Goal: Book appointment/travel/reservation: Book appointment/travel/reservation

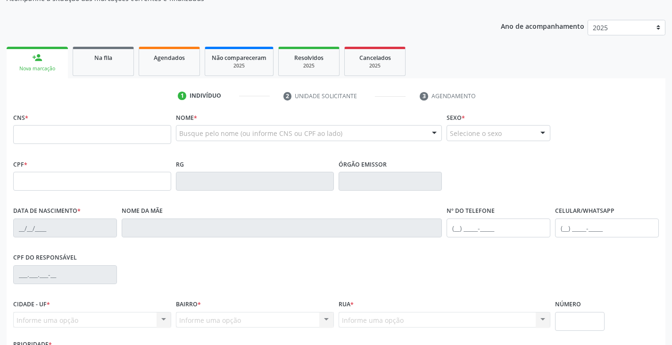
scroll to position [166, 0]
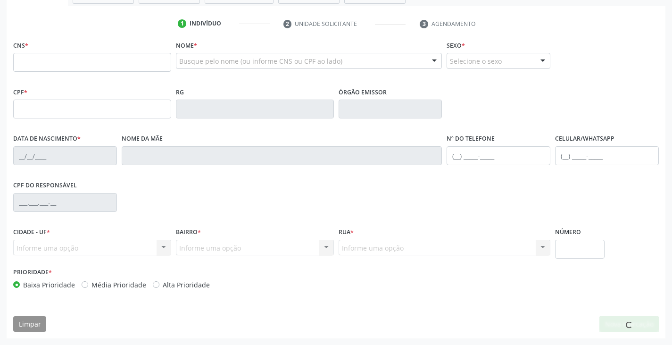
scroll to position [72, 0]
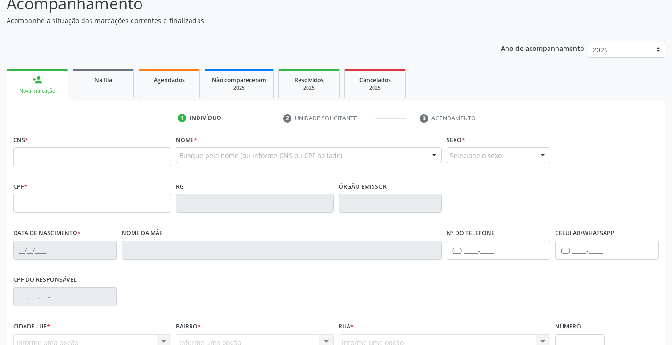
type input "2"
type input "702 3041 5494 9916"
type input "26/06/2004"
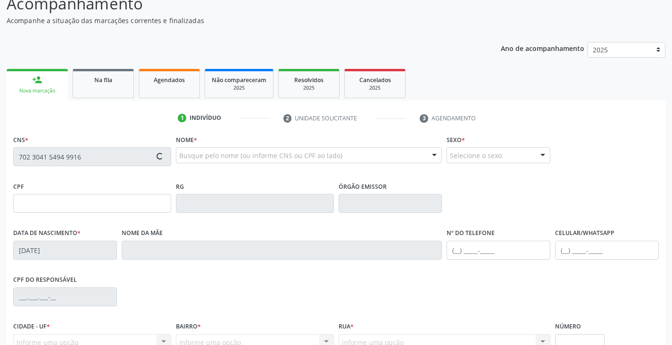
type input "Neila Oliveira Nascimento"
type input "(74) 98863-1779"
type input "S/N"
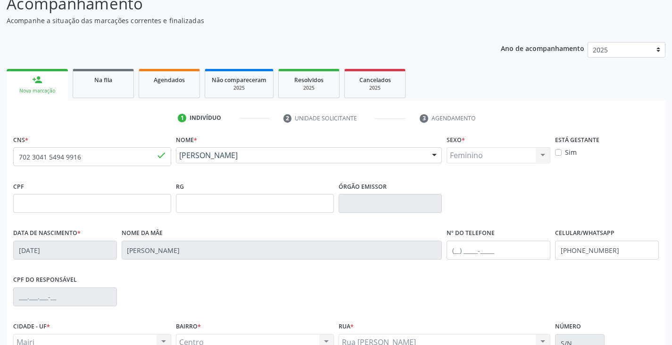
scroll to position [166, 0]
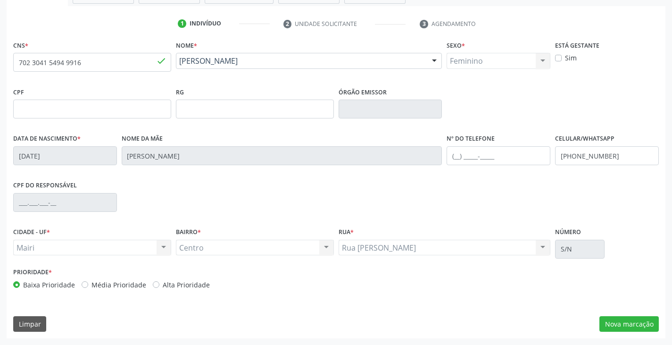
click at [204, 285] on label "Alta Prioridade" at bounding box center [186, 285] width 47 height 10
click at [159, 285] on input "Alta Prioridade" at bounding box center [156, 284] width 7 height 8
radio input "true"
click at [574, 58] on label "Sim" at bounding box center [571, 58] width 12 height 10
click at [562, 58] on input "Sim" at bounding box center [558, 57] width 7 height 8
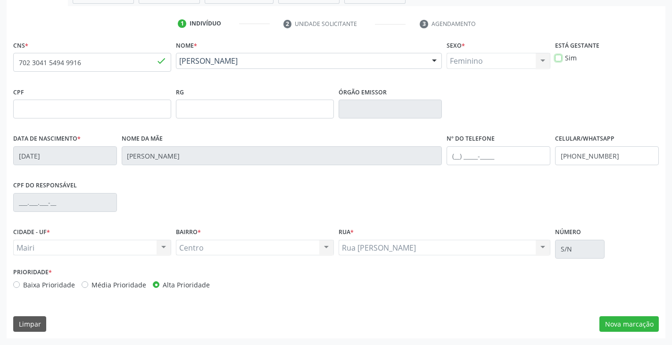
checkbox input "true"
click at [642, 325] on button "Nova marcação" at bounding box center [628, 324] width 59 height 16
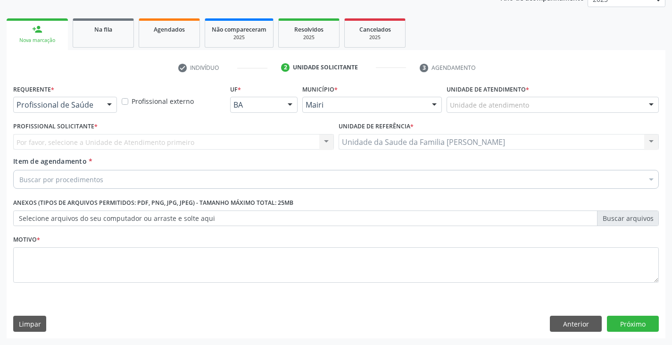
scroll to position [123, 0]
click at [482, 99] on div "Unidade de atendimento" at bounding box center [552, 105] width 212 height 16
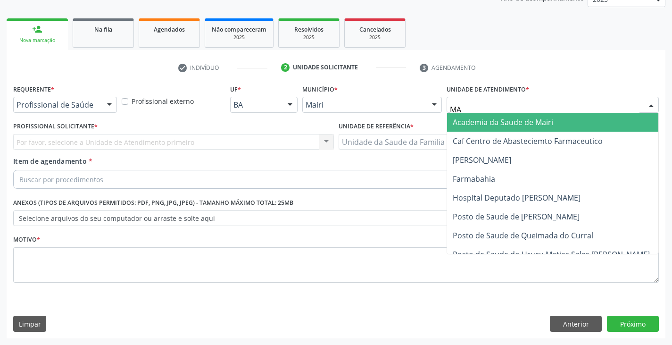
type input "MAR"
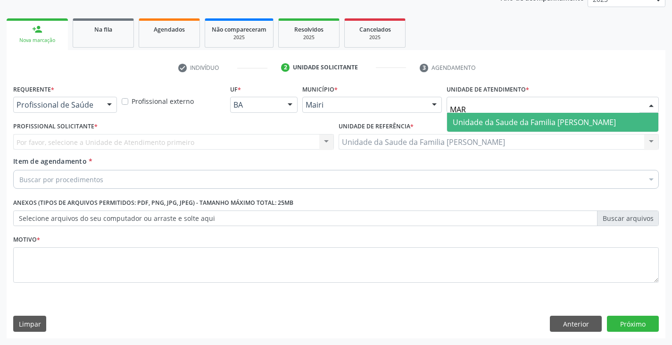
click at [472, 123] on span "Unidade da Saude da Familia [PERSON_NAME]" at bounding box center [534, 122] width 163 height 10
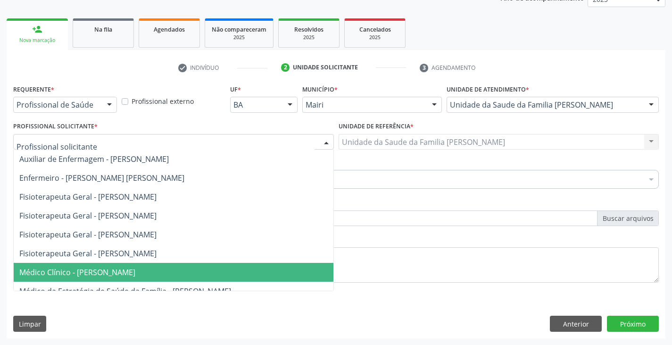
click at [90, 275] on span "Médico Clínico - [PERSON_NAME]" at bounding box center [77, 272] width 116 height 10
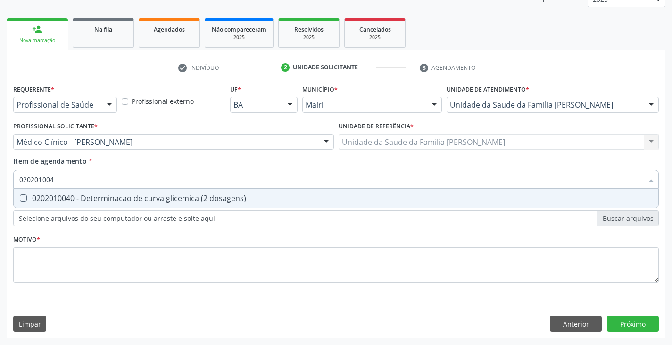
type input "0202010040"
click at [94, 198] on div "0202010040 - Determinacao de curva glicemica (2 dosagens)" at bounding box center [335, 198] width 633 height 8
checkbox dosagens\) "true"
type input "02020100"
checkbox dosagens\) "false"
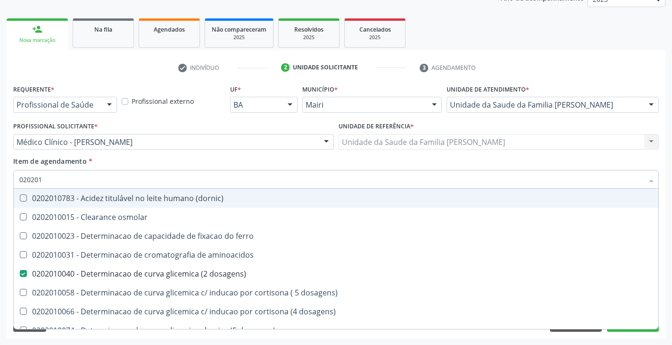
type input "02020"
checkbox dosagens\) "false"
checkbox alfa-hidroxibutirica "true"
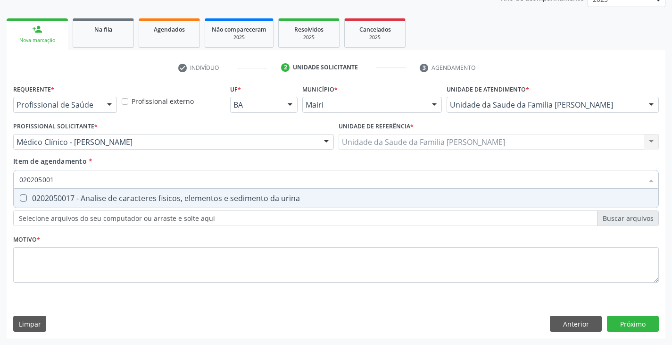
type input "0202050017"
click at [94, 198] on div "0202050017 - Analise de caracteres fisicos, elementos e sedimento da urina" at bounding box center [335, 198] width 633 height 8
checkbox urina "true"
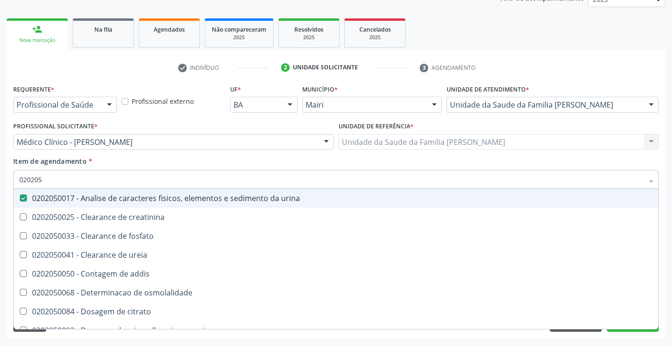
type input "02020"
checkbox urina "false"
checkbox ureia "true"
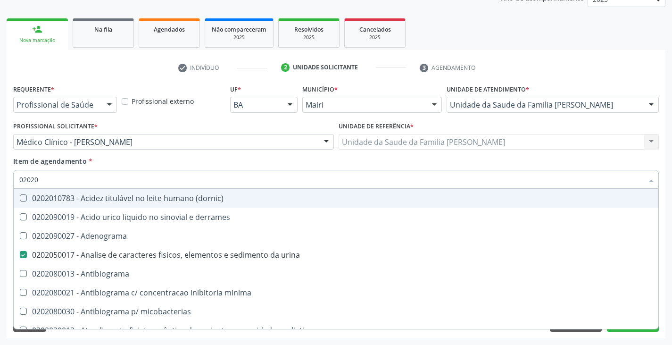
type input "020202"
checkbox urina "false"
checkbox dosagens\) "false"
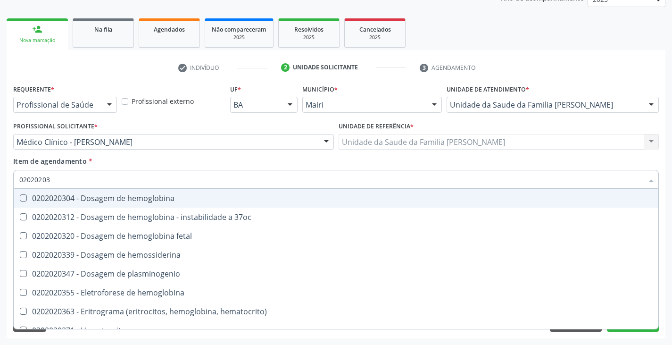
type input "020202038"
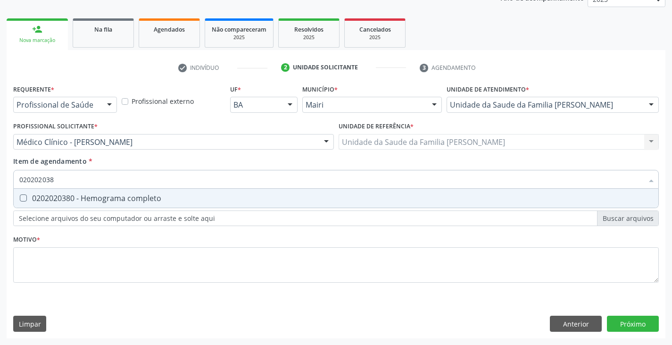
click at [94, 198] on div "0202020380 - Hemograma completo" at bounding box center [335, 198] width 633 height 8
checkbox completo "true"
type input "02020203"
checkbox completo "false"
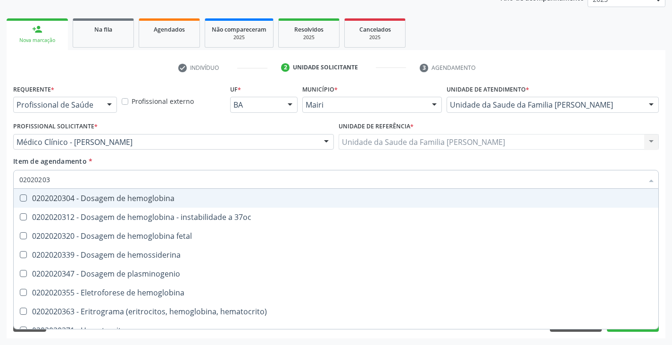
type input "0202020"
checkbox completo "false"
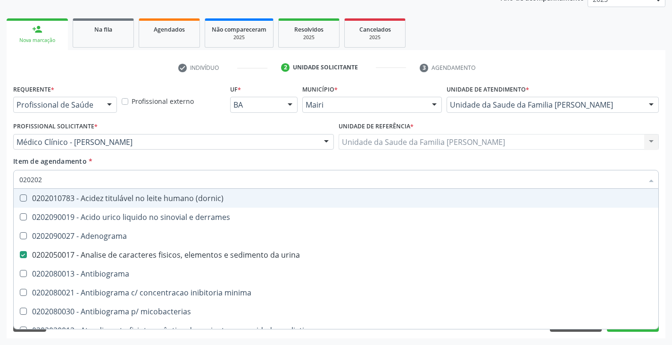
type input "02020"
checkbox urina "true"
checkbox molecular "false"
checkbox dosagens\) "true"
type input "020203"
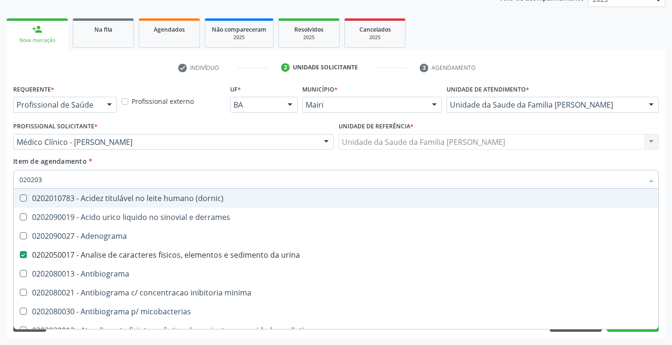
checkbox urina "false"
checkbox molecular "true"
checkbox dosagens\) "false"
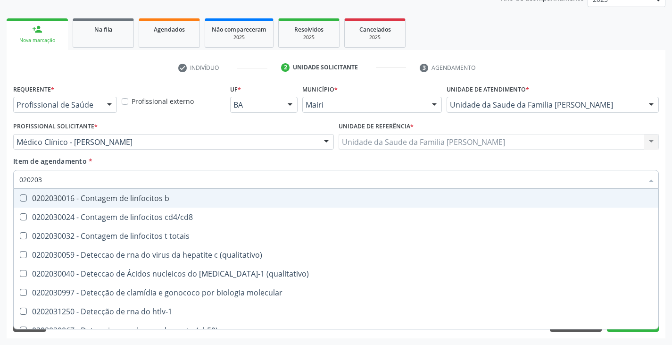
type input "0202030"
checkbox completo "false"
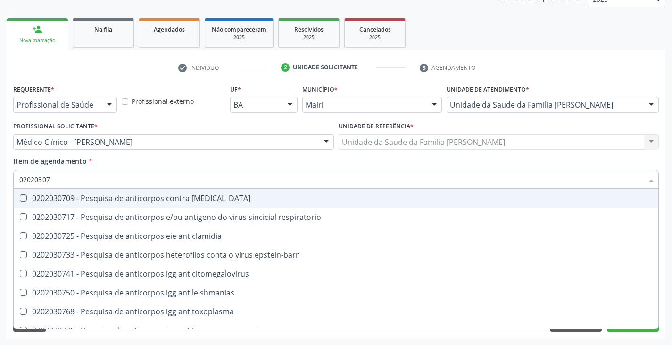
type input "020203076"
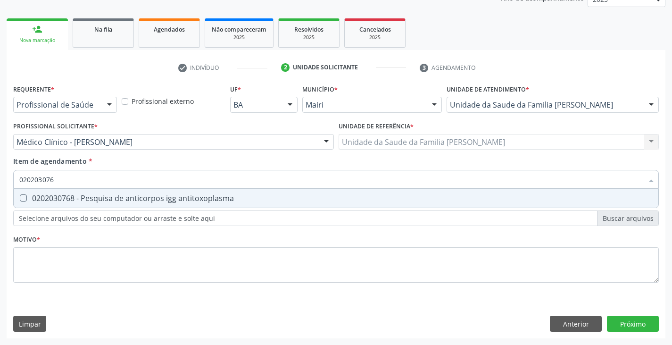
click at [94, 198] on div "0202030768 - Pesquisa de anticorpos igg antitoxoplasma" at bounding box center [335, 198] width 633 height 8
checkbox antitoxoplasma "true"
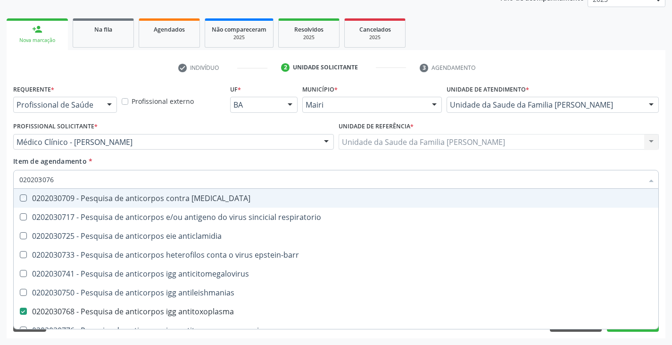
type input "02020307"
checkbox brasiliensis "false"
type input "0202030"
checkbox antitoxoplasma "false"
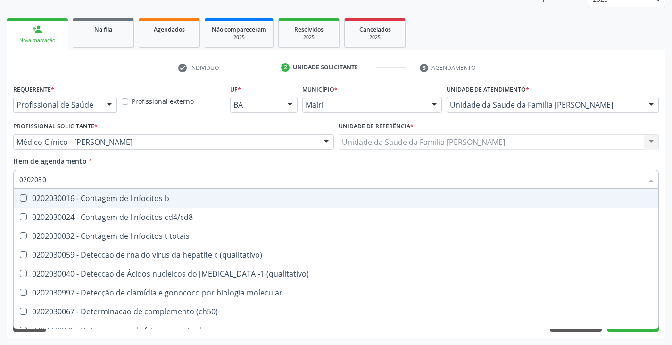
type input "020203"
checkbox antiadenovirus "true"
checkbox antitoxoplasma "false"
checkbox epstein-barr "true"
type input "02020"
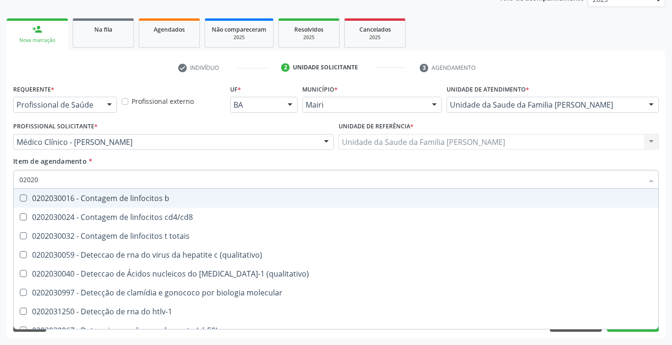
checkbox \(qualitativo\) "true"
checkbox completo "false"
checkbox anticardiolipina "true"
checkbox antitoxoplasma "false"
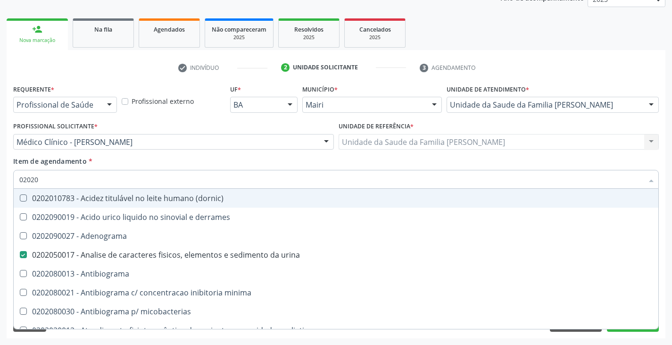
type input "020208"
checkbox urina "false"
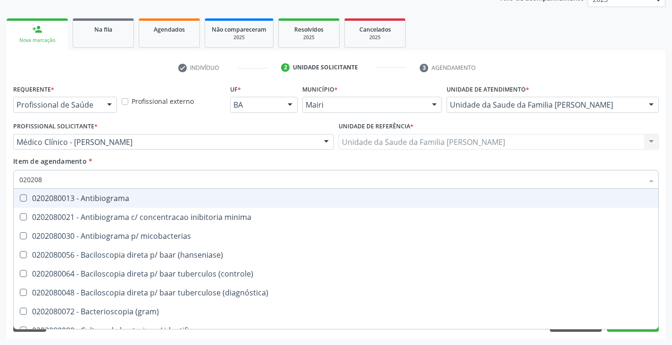
type input "02020"
checkbox \(hanseniase\) "true"
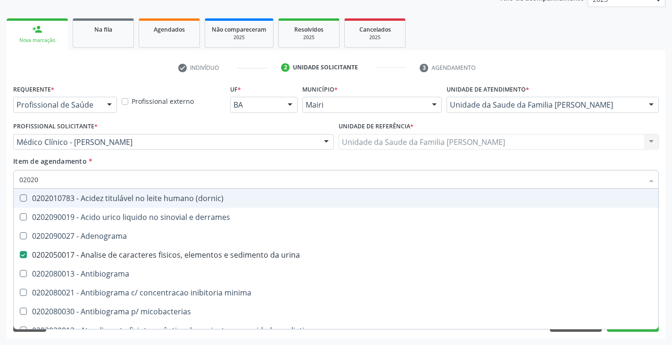
type input "020203"
checkbox urina "false"
checkbox molecular "true"
checkbox dosagens\) "false"
checkbox amilase "true"
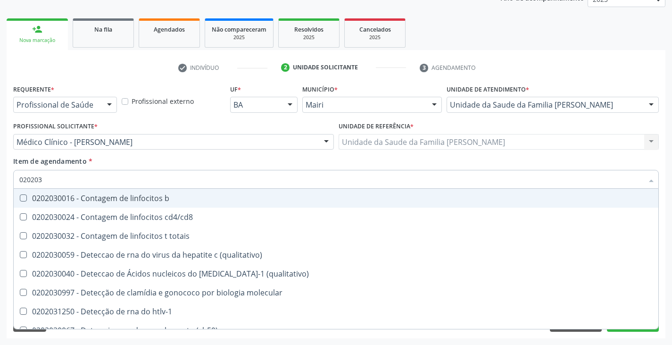
type input "0202030"
checkbox completo "false"
checkbox liso "true"
checkbox antitoxoplasma "false"
type input "02020307"
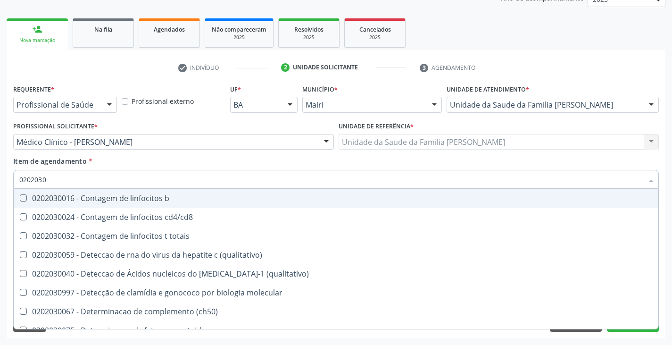
checkbox \(ch50\) "true"
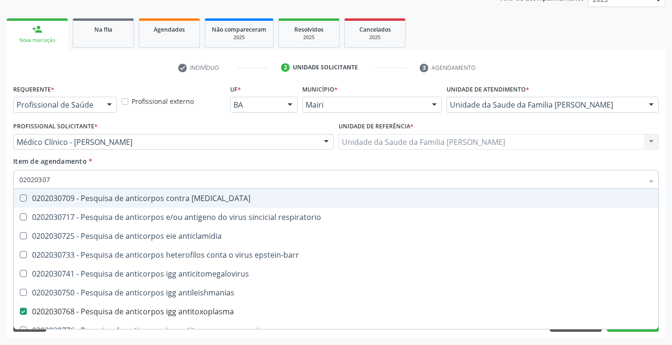
type input "0202030"
checkbox antitoxoplasma "false"
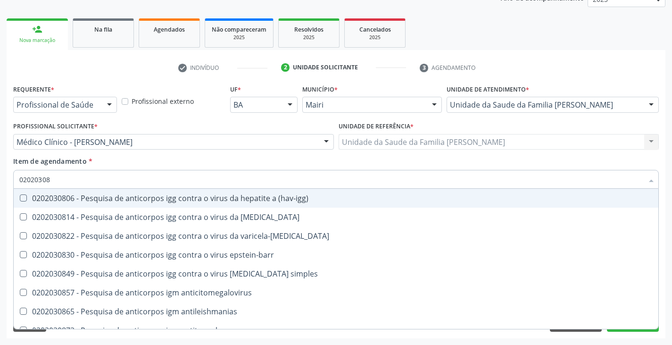
type input "020203087"
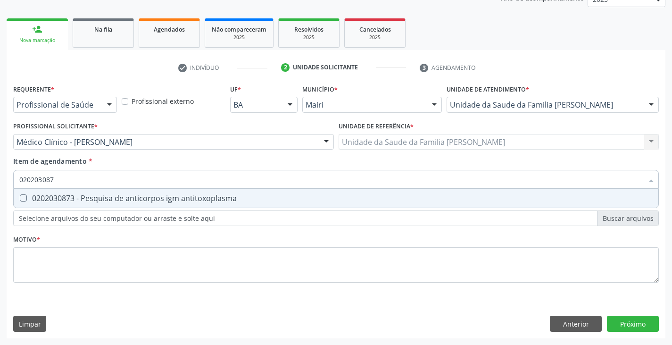
click at [94, 198] on div "0202030873 - Pesquisa de anticorpos igm antitoxoplasma" at bounding box center [335, 198] width 633 height 8
checkbox antitoxoplasma "true"
type input "02020308"
checkbox antitoxoplasma "false"
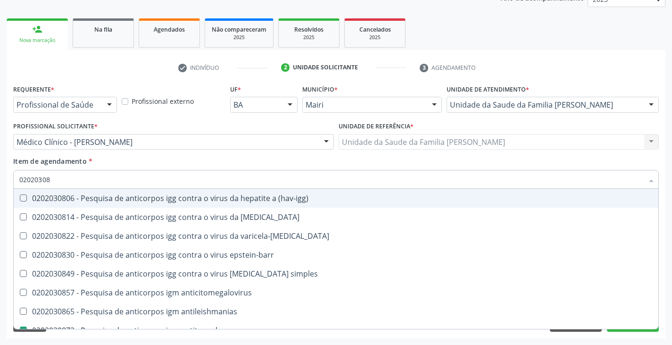
type input "0202030"
checkbox antitoxoplasma "false"
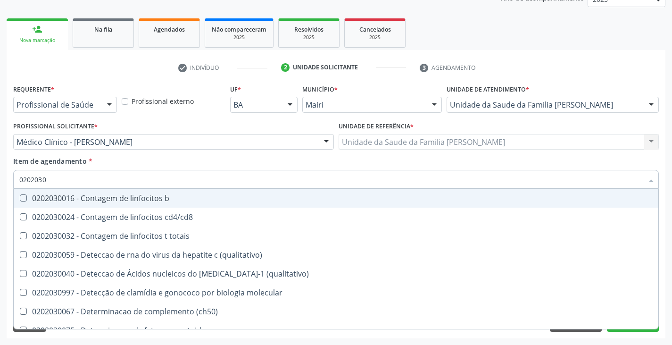
type input "020203"
checkbox antiadenovirus "true"
checkbox antitoxoplasma "false"
checkbox epstein-barr "true"
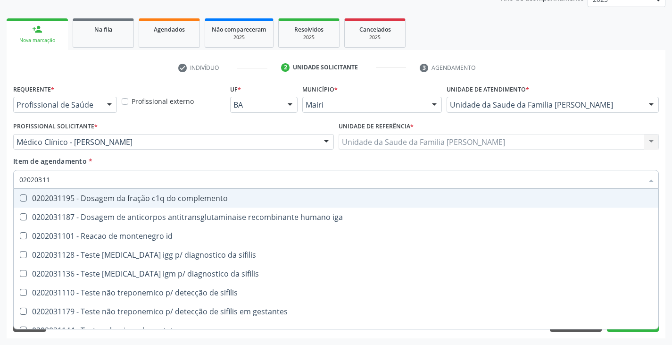
type input "020203117"
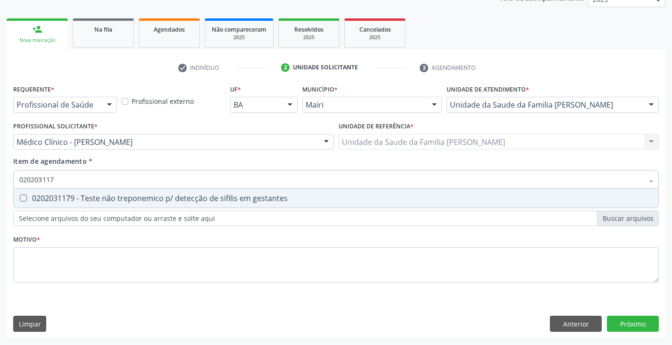
click at [94, 198] on div "0202031179 - Teste não treponemico p/ detecção de sifilis em gestantes" at bounding box center [335, 198] width 633 height 8
checkbox gestantes "true"
type input "02020311"
checkbox gestantes "false"
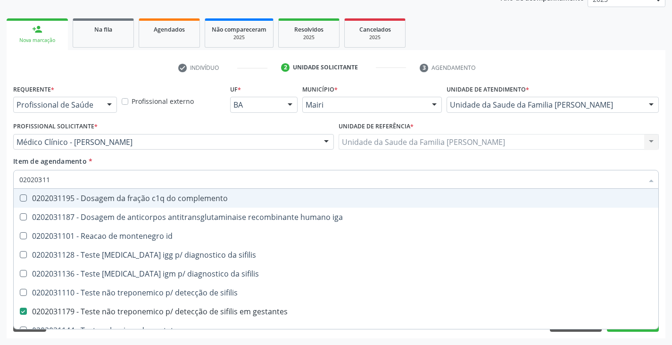
type input "0202031"
checkbox gestantes "false"
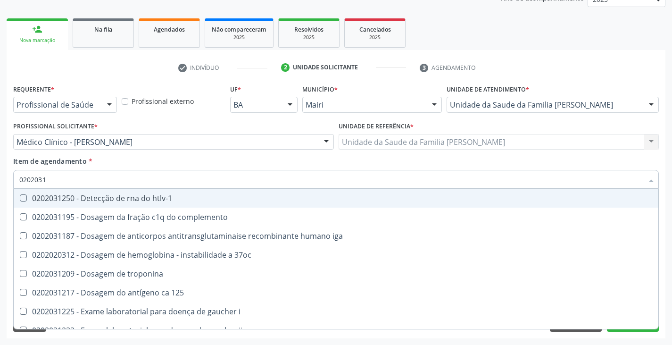
type input "020203"
checkbox gestantes "false"
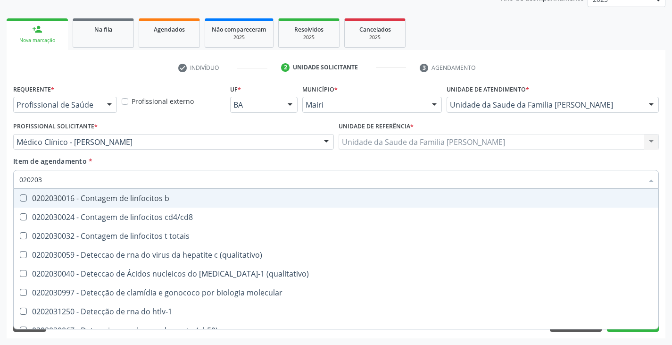
type input "02020"
checkbox \(qualitativo\) "true"
checkbox completo "false"
checkbox anticardiolipina "true"
checkbox antitoxoplasma "false"
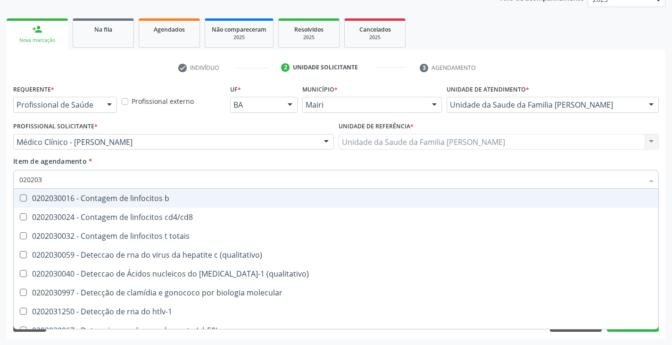
checkbox antitoxoplasma "false"
checkbox gestantes "false"
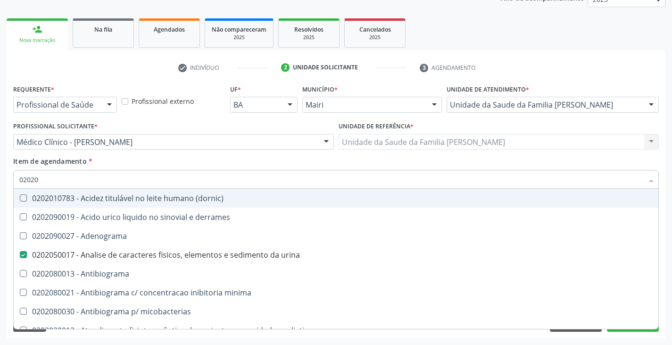
type input "0202"
checkbox dosagens\) "false"
checkbox sulfo-hemoglobina "true"
checkbox completo "false"
checkbox \(western-blot\) "true"
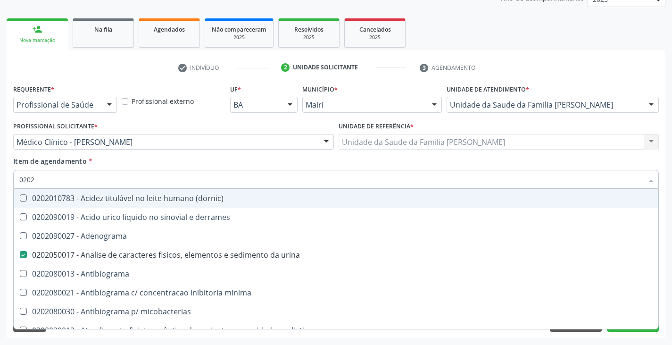
checkbox antitoxoplasma "false"
checkbox urina "true"
checkbox imunofluorescencia\) "true"
checkbox gestantes "false"
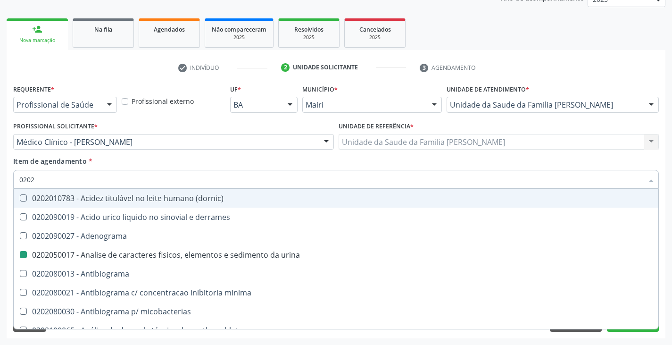
type input "020"
checkbox urina "false"
checkbox addis "true"
checkbox dosagens\) "false"
checkbox completo "false"
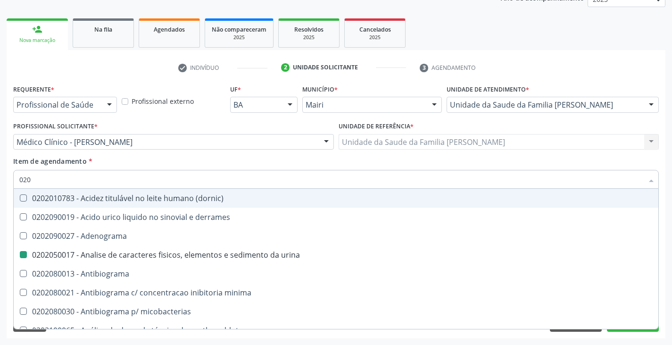
checkbox antitoxoplasma "false"
checkbox \(hav-igg\) "true"
checkbox antitoxoplasma "false"
checkbox gestantes "false"
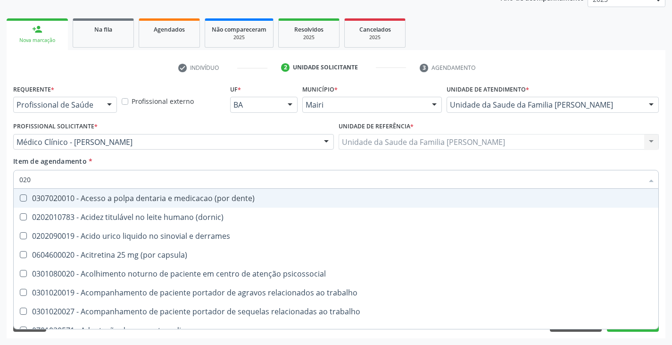
type input "02"
checkbox urina "false"
checkbox coagulacao "true"
checkbox dosagens\) "false"
checkbox alcalina "true"
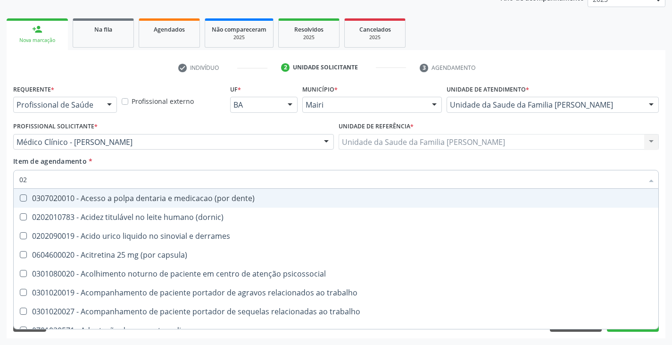
checkbox completo "false"
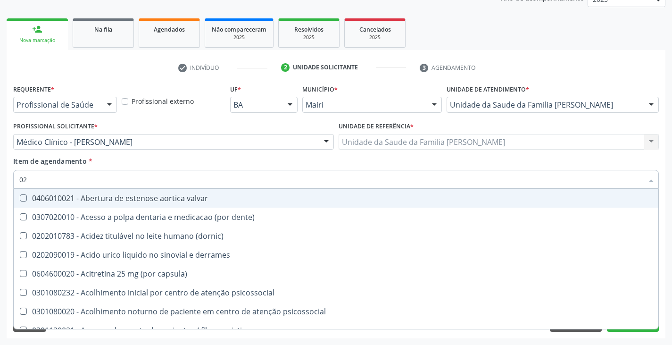
type input "0"
checkbox urina "false"
checkbox sistêmico "true"
checkbox dosagens\) "false"
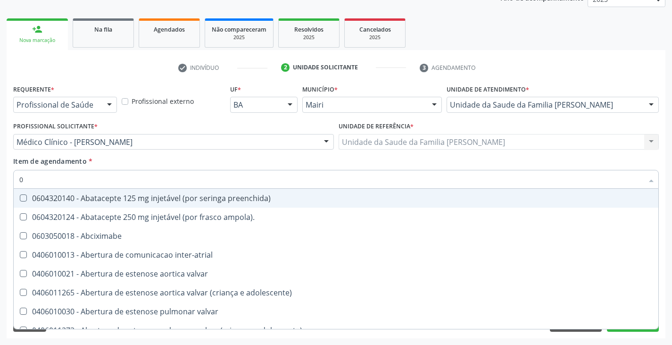
type input "02"
checkbox biotinidase "true"
checkbox urina "false"
checkbox alimentação "true"
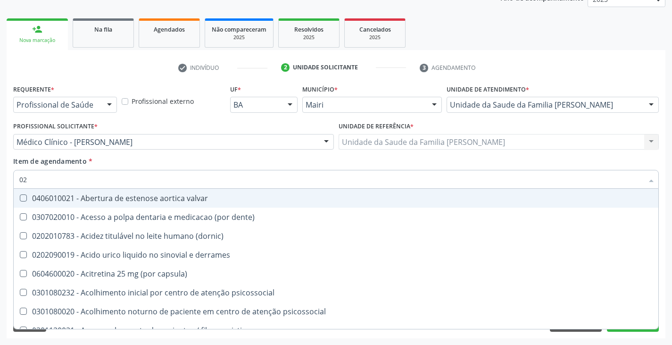
type input "021"
checkbox urina "false"
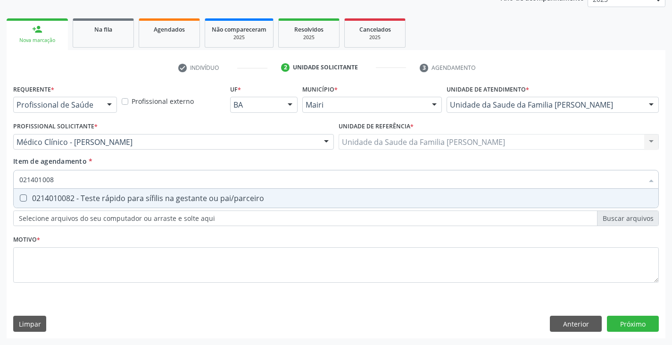
type input "0214010082"
click at [94, 198] on div "0214010082 - Teste rápido para sífilis na gestante ou pai/parceiro" at bounding box center [335, 198] width 633 height 8
checkbox pai\/parceiro "true"
type input "02140100"
checkbox pai\/parceiro "false"
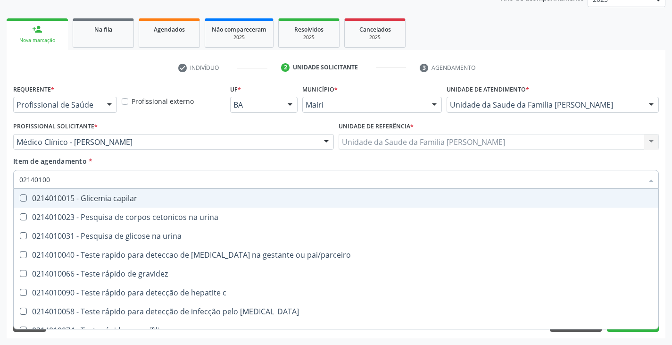
type input "0214010"
checkbox pai\/parceiro "false"
type input "0214"
checkbox pai\/parceiro "false"
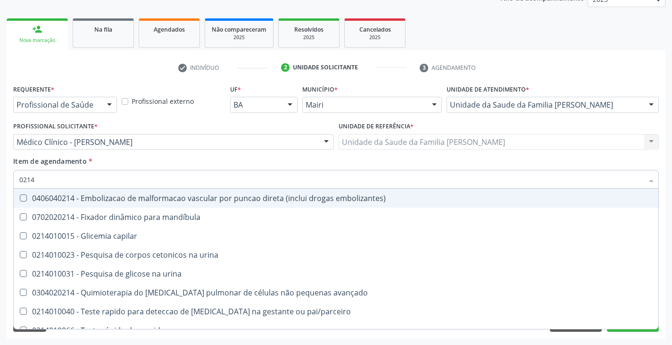
type input "021"
checkbox pai\/parceiro "false"
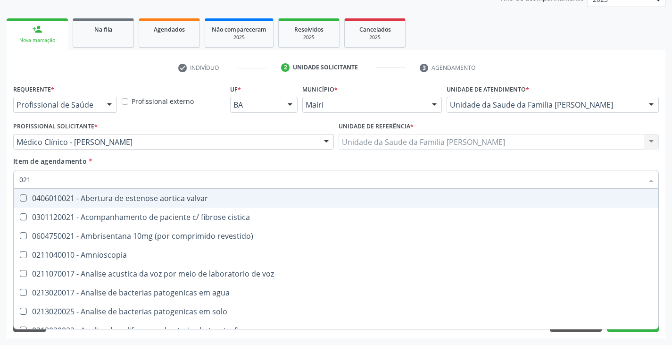
type input "02"
checkbox vocal "true"
checkbox pai\/parceiro "false"
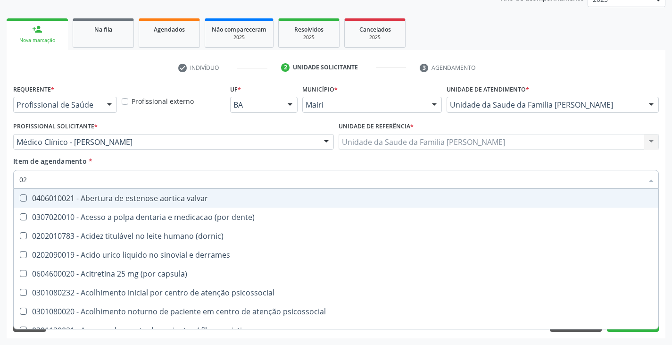
type input "020"
checkbox capsula\) "true"
checkbox urina "false"
checkbox comprimido\) "true"
checkbox dosagens\) "false"
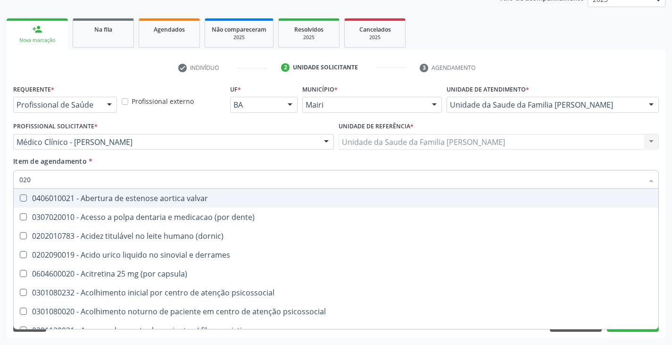
checkbox Eletro-oculografia "true"
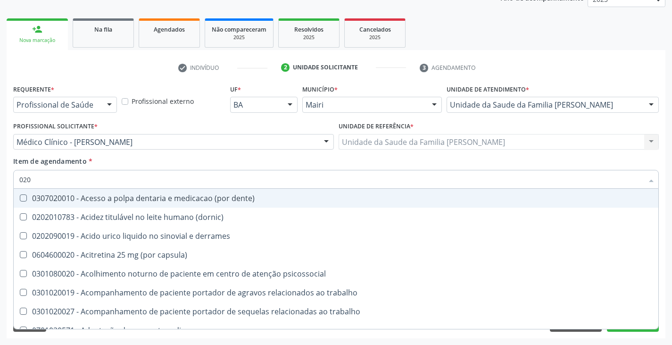
type input "0202"
checkbox capsula\) "true"
checkbox urina "false"
checkbox lisa "true"
checkbox revisao "true"
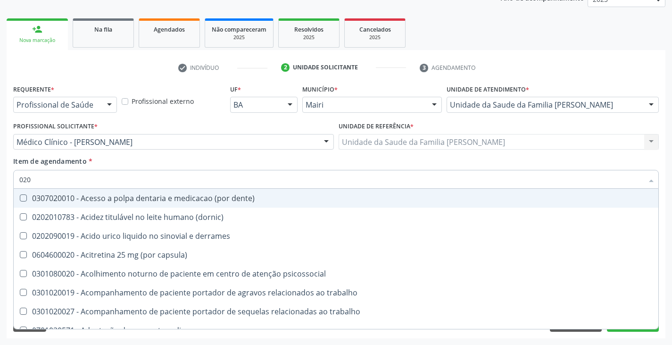
checkbox \(ch50\) "true"
checkbox dosagens\) "false"
checkbox regional "true"
checkbox ix "true"
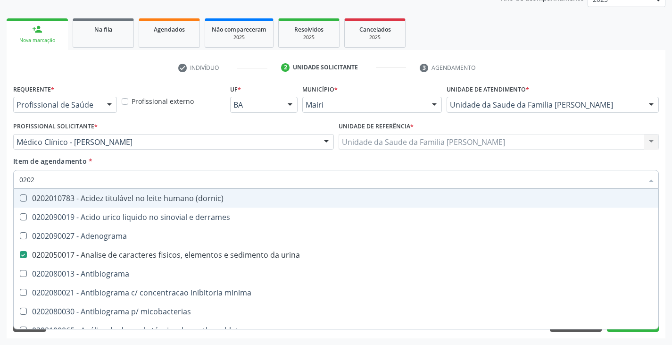
type input "02020"
checkbox htlv-1 "true"
checkbox dosagens\) "false"
checkbox acilcarnitinas "true"
checkbox completo "false"
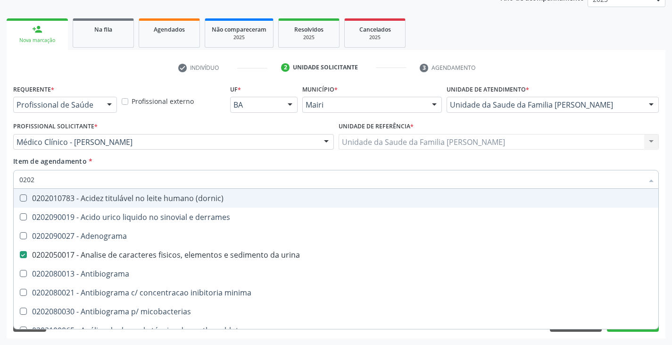
checkbox oncologia "true"
checkbox anticardiolipina "true"
checkbox antitoxoplasma "false"
checkbox ducrey "true"
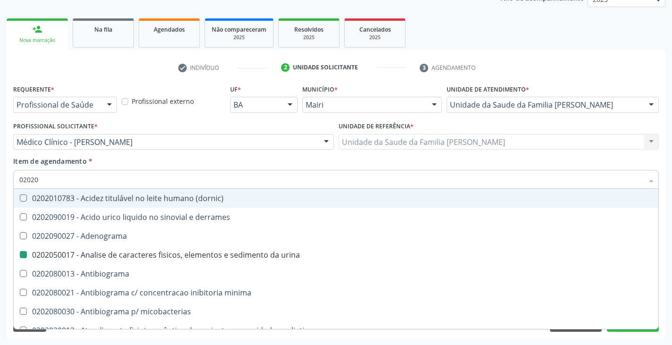
type input "020208"
checkbox urina "false"
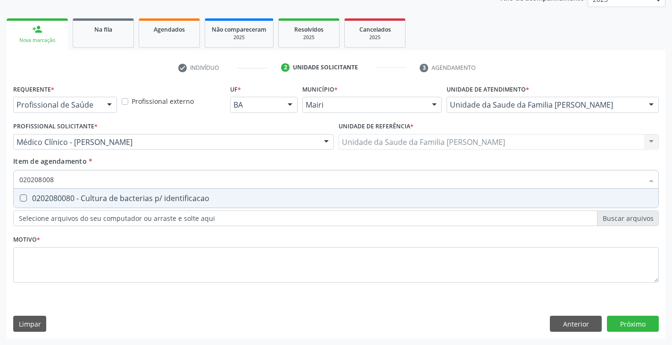
type input "0202080080"
click at [96, 198] on div "0202080080 - Cultura de bacterias p/ identificacao" at bounding box center [335, 198] width 633 height 8
checkbox identificacao "true"
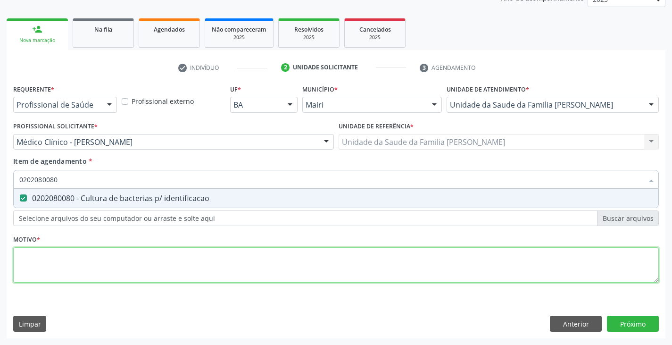
click at [88, 257] on div "Requerente * Profissional de Saúde Profissional de Saúde Paciente Nenhum result…" at bounding box center [335, 189] width 645 height 214
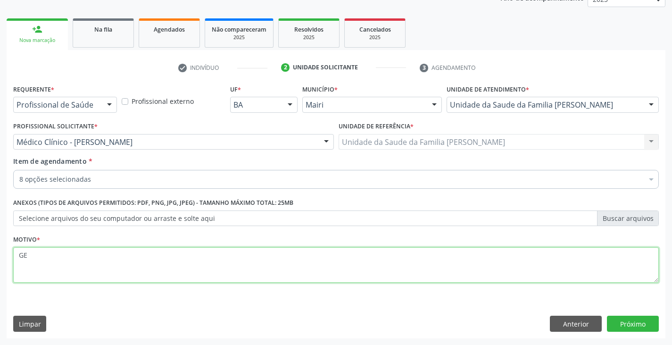
type textarea "G"
type textarea "PRÉ NATAL"
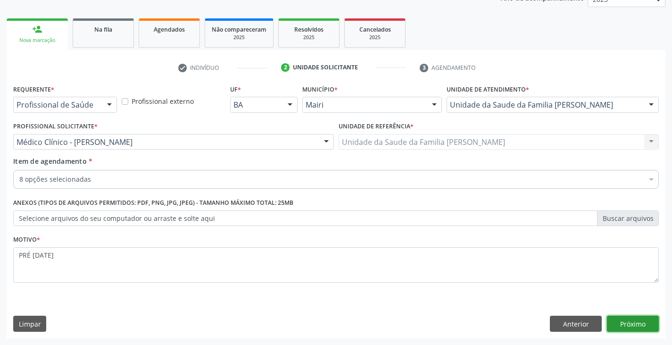
click at [632, 322] on button "Próximo" at bounding box center [633, 323] width 52 height 16
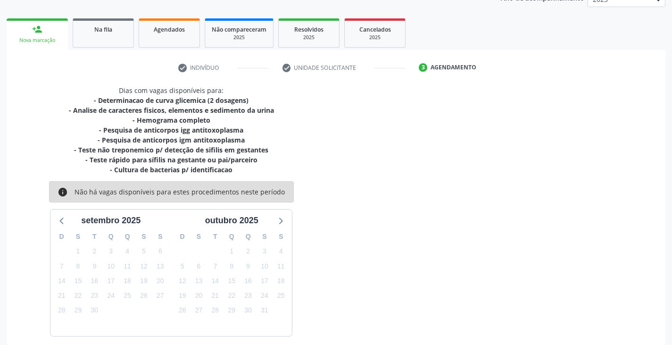
scroll to position [163, 0]
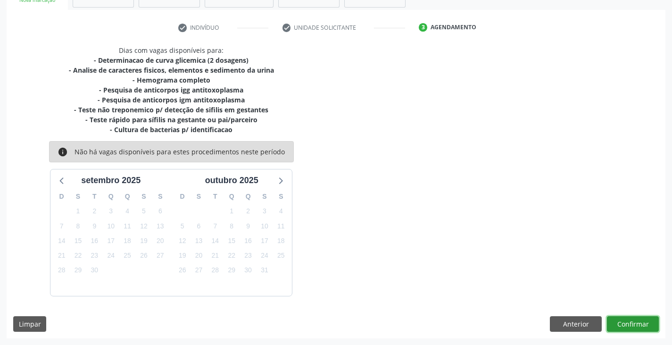
click at [633, 324] on button "Confirmar" at bounding box center [633, 324] width 52 height 16
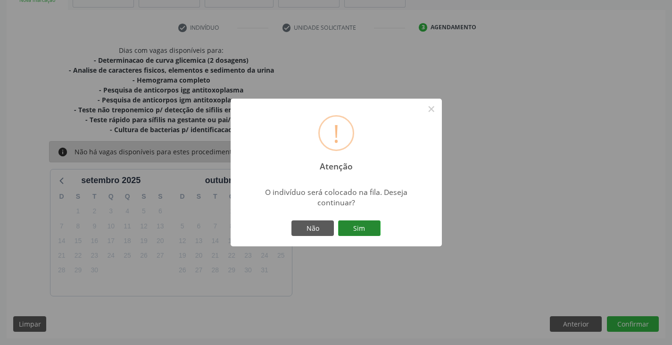
click at [346, 228] on button "Sim" at bounding box center [359, 228] width 42 height 16
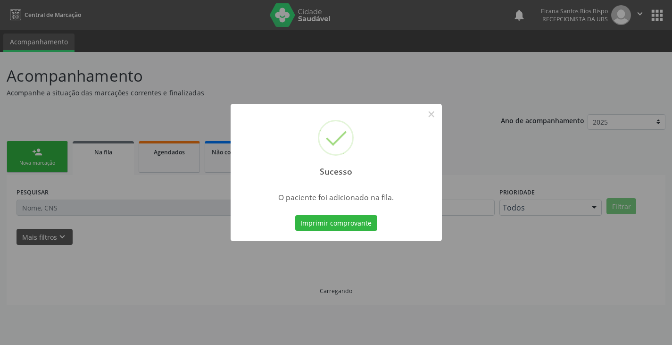
scroll to position [0, 0]
click at [346, 228] on button "Imprimir comprovante" at bounding box center [339, 223] width 82 height 16
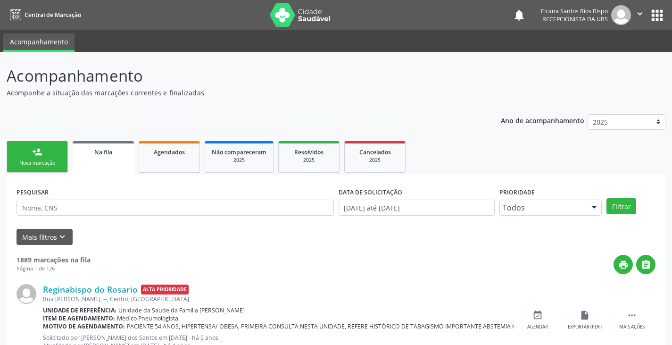
click at [36, 157] on link "person_add Nova marcação" at bounding box center [37, 157] width 61 height 32
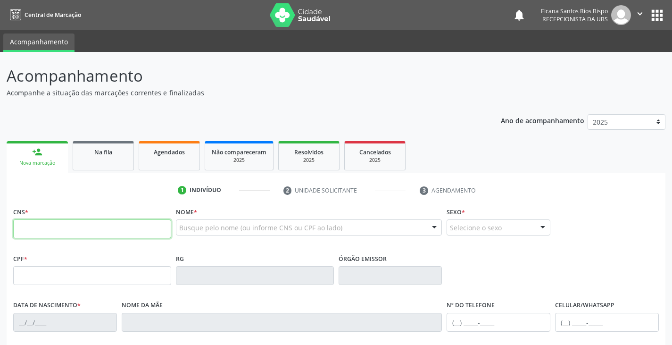
click at [69, 231] on input "text" at bounding box center [92, 228] width 158 height 19
paste input "702 3041 5494 9916"
type input "702 3041 5494 9916"
type input "119.389.345-39"
type input "26/06/2004"
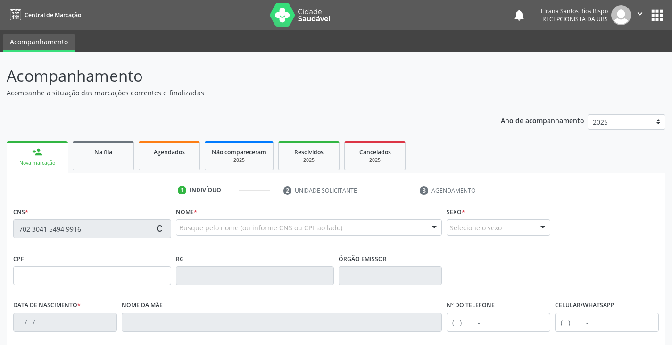
type input "Neila Oliveira Nascimento"
type input "(74) 98863-1779"
type input "S/N"
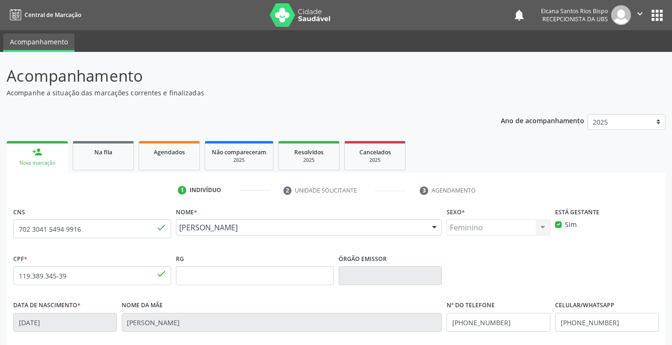
scroll to position [166, 0]
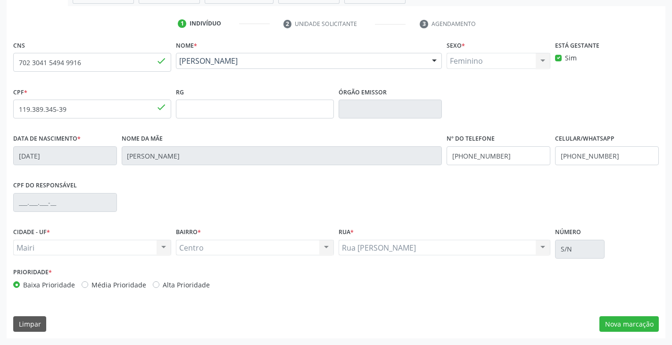
click at [167, 288] on label "Alta Prioridade" at bounding box center [186, 285] width 47 height 10
click at [159, 288] on input "Alta Prioridade" at bounding box center [156, 284] width 7 height 8
radio input "true"
click at [615, 319] on button "Nova marcação" at bounding box center [628, 324] width 59 height 16
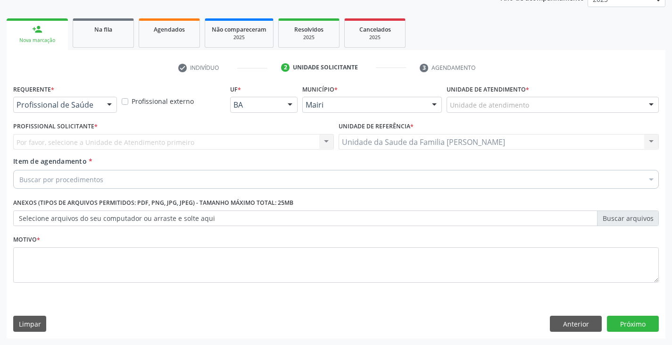
scroll to position [123, 0]
click at [494, 99] on div "Unidade de atendimento" at bounding box center [552, 105] width 212 height 16
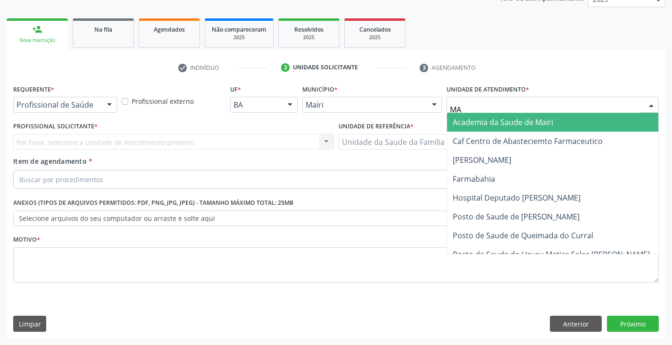
type input "MAR"
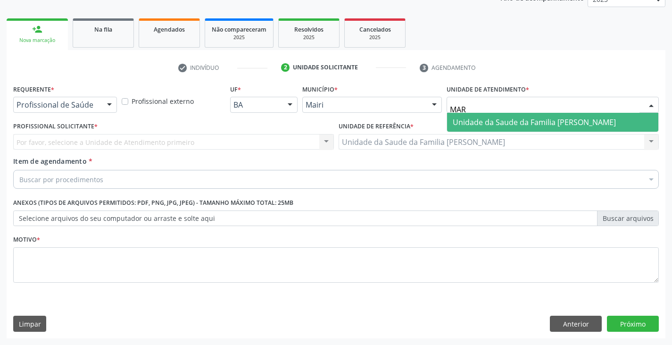
click at [492, 128] on span "Unidade da Saude da Familia [PERSON_NAME]" at bounding box center [552, 122] width 211 height 19
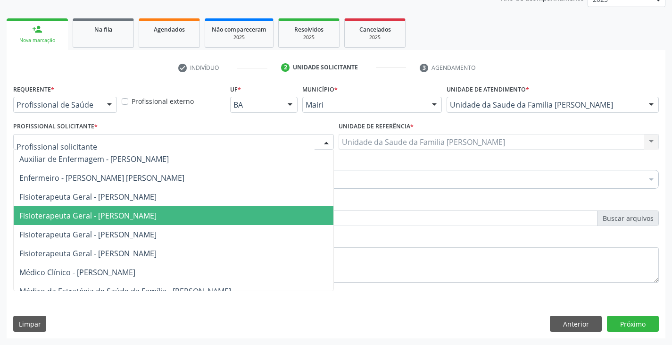
scroll to position [47, 0]
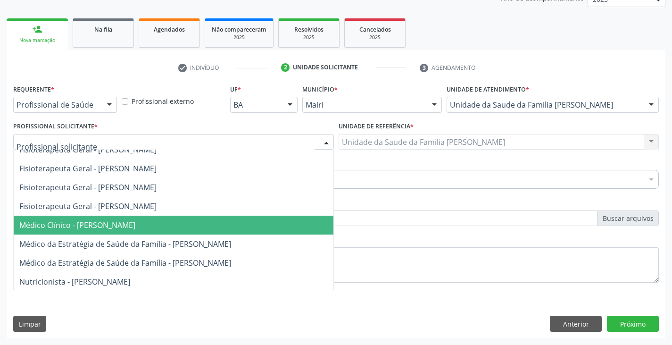
click at [67, 224] on span "Médico Clínico - [PERSON_NAME]" at bounding box center [77, 225] width 116 height 10
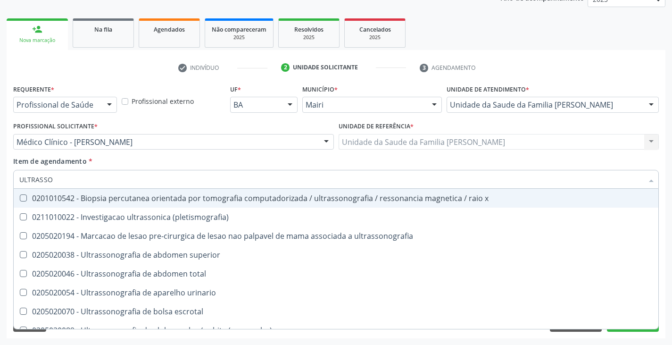
type input "ULTRASSON"
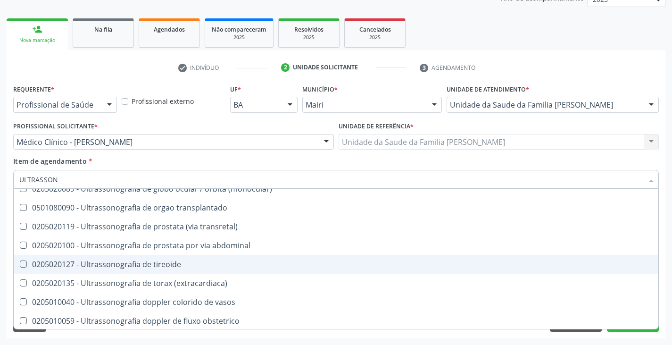
scroll to position [189, 0]
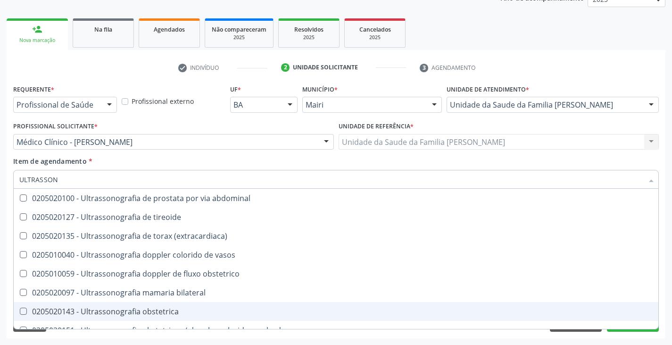
click at [184, 305] on span "0205020143 - Ultrassonografia obstetrica" at bounding box center [336, 311] width 645 height 19
checkbox obstetrica "true"
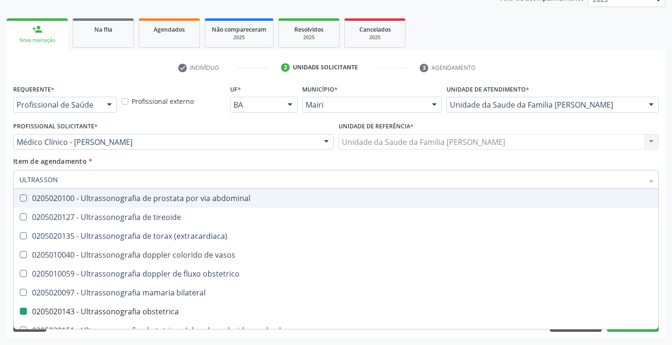
drag, startPoint x: 172, startPoint y: 160, endPoint x: 136, endPoint y: 210, distance: 61.9
click at [172, 159] on div "Item de agendamento * ULTRASSON Desfazer seleção 0201010542 - Biopsia percutane…" at bounding box center [335, 171] width 645 height 30
checkbox \(pletismografia\) "true"
checkbox obstetrica "false"
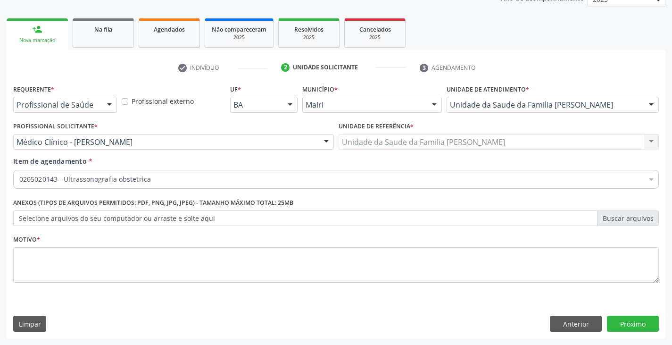
scroll to position [0, 0]
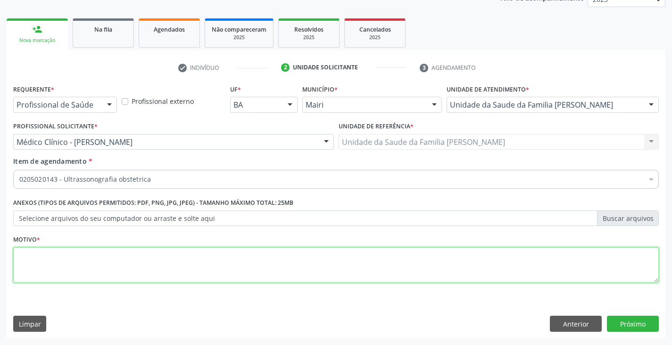
click at [112, 265] on textarea at bounding box center [335, 265] width 645 height 36
type textarea "PRÉ NATAL"
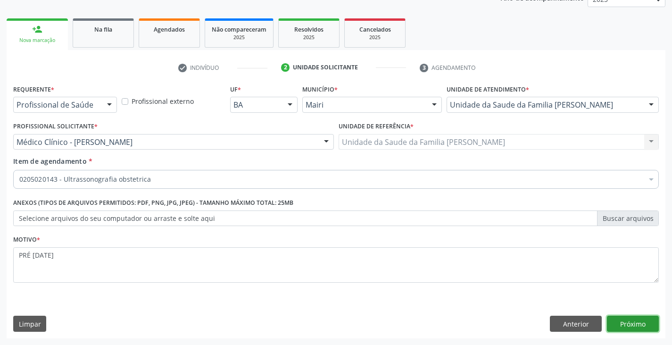
click at [622, 318] on button "Próximo" at bounding box center [633, 323] width 52 height 16
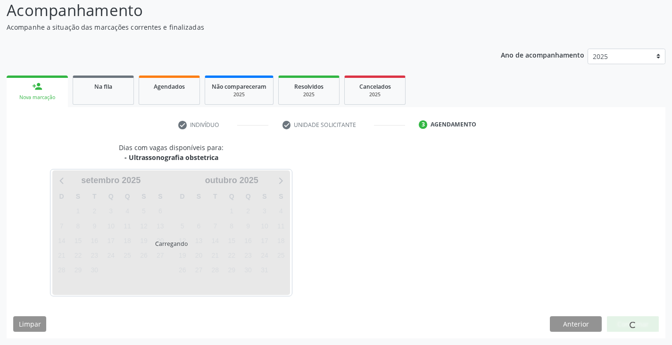
scroll to position [93, 0]
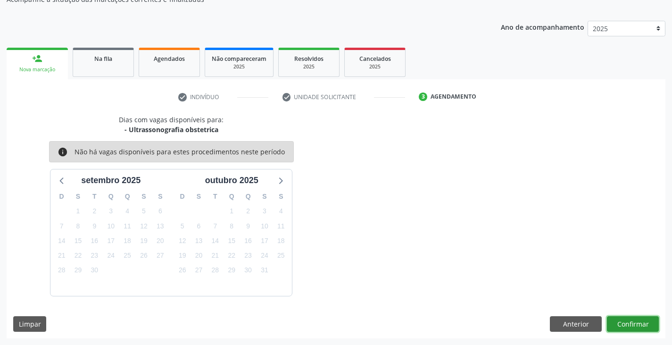
click at [637, 327] on button "Confirmar" at bounding box center [633, 324] width 52 height 16
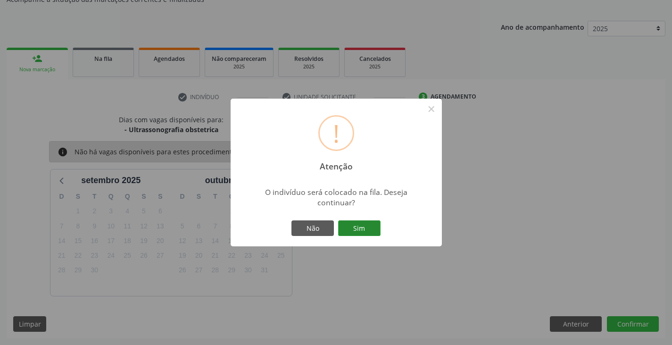
click at [376, 228] on button "Sim" at bounding box center [359, 228] width 42 height 16
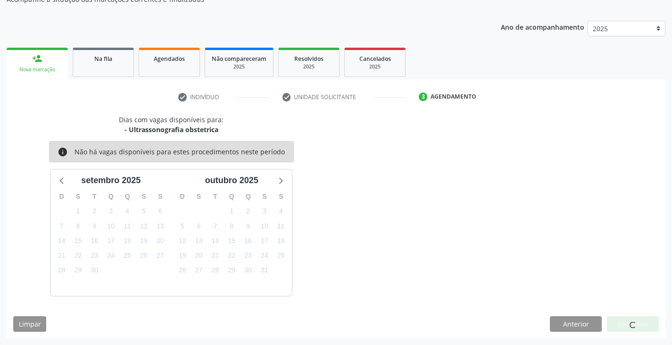
scroll to position [0, 0]
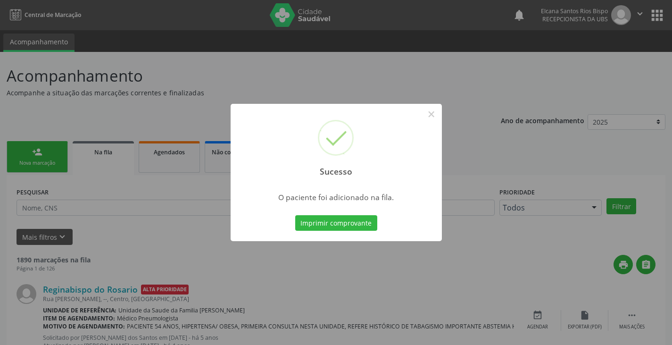
click at [375, 228] on button "Imprimir comprovante" at bounding box center [336, 223] width 82 height 16
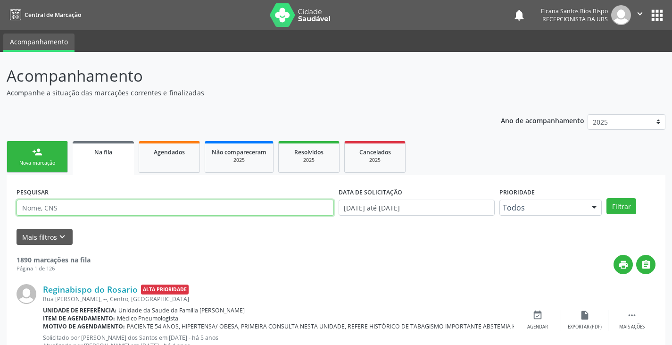
click at [89, 207] on input "text" at bounding box center [175, 207] width 317 height 16
paste input "702 3041 5494 9916"
type input "702 3041 5494 9916"
drag, startPoint x: 91, startPoint y: 208, endPoint x: 0, endPoint y: 205, distance: 90.6
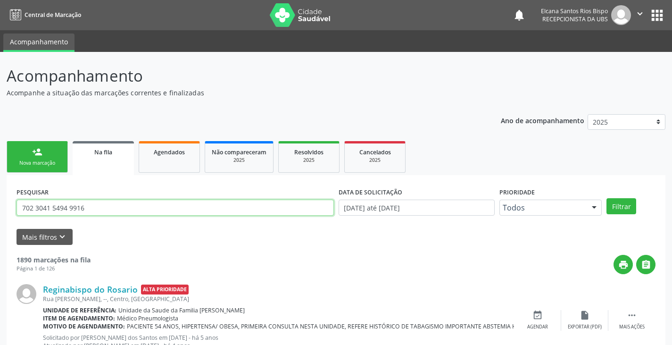
click at [606, 198] on button "Filtrar" at bounding box center [621, 206] width 30 height 16
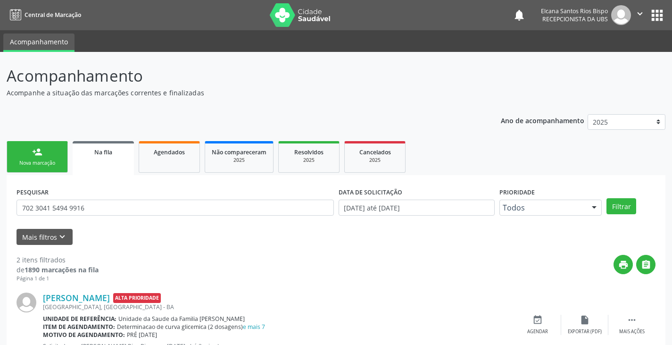
scroll to position [123, 0]
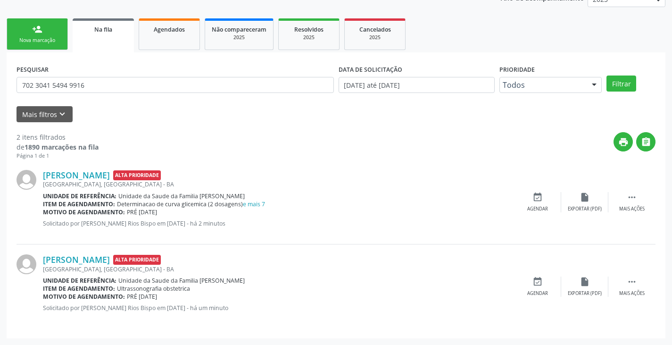
click at [19, 40] on div "Nova marcação" at bounding box center [37, 40] width 47 height 7
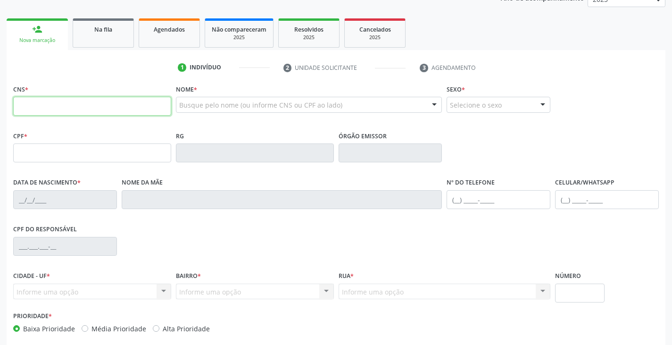
click at [107, 108] on input "text" at bounding box center [92, 106] width 158 height 19
type input "708 7001 1416 7390"
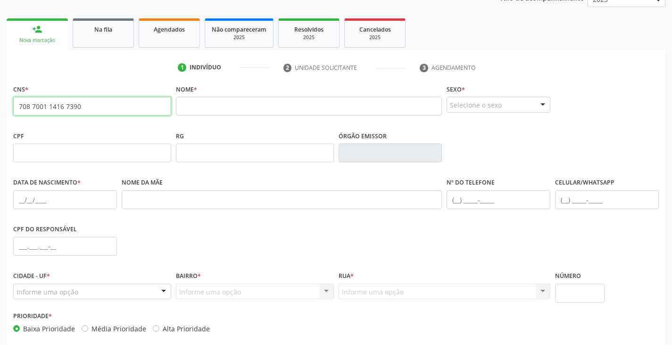
drag, startPoint x: 17, startPoint y: 104, endPoint x: 116, endPoint y: 106, distance: 99.0
click at [116, 106] on input "708 7001 1416 7390" at bounding box center [92, 106] width 158 height 19
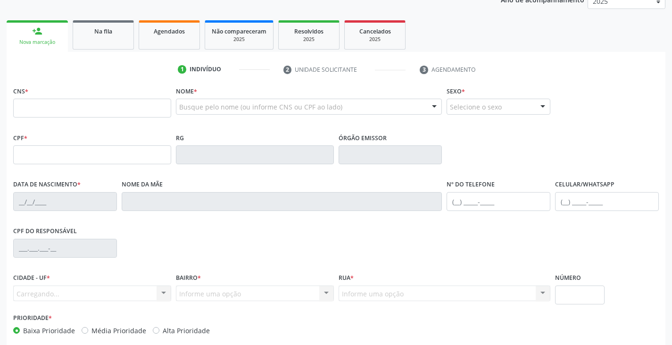
scroll to position [121, 0]
type input "708 7001 1416 7390"
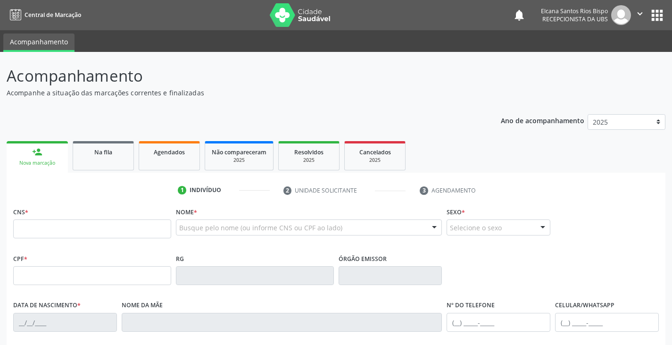
scroll to position [152, 0]
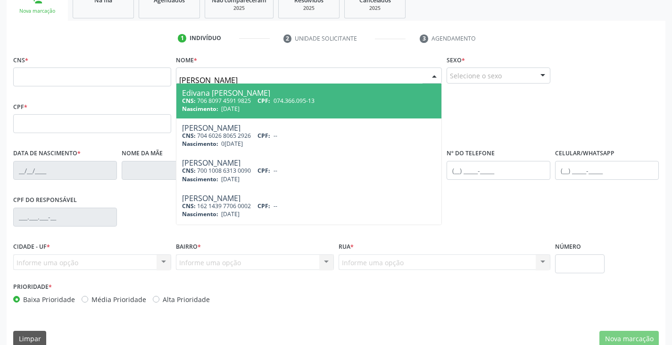
type input "[PERSON_NAME]"
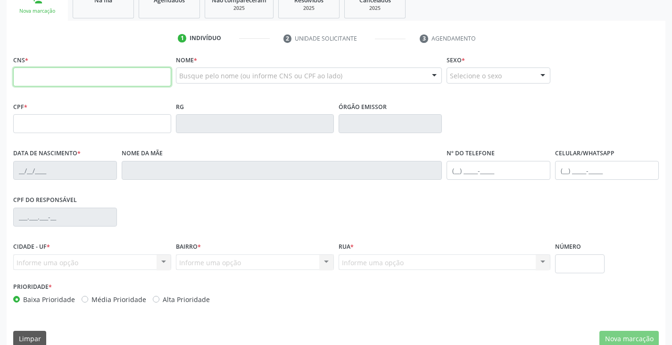
click at [53, 74] on input "text" at bounding box center [92, 76] width 158 height 19
paste input "700 2089 4609 6422"
type input "700 2089 4609 6422"
type input "[DATE]"
type input "Jocileide de [PERSON_NAME]"
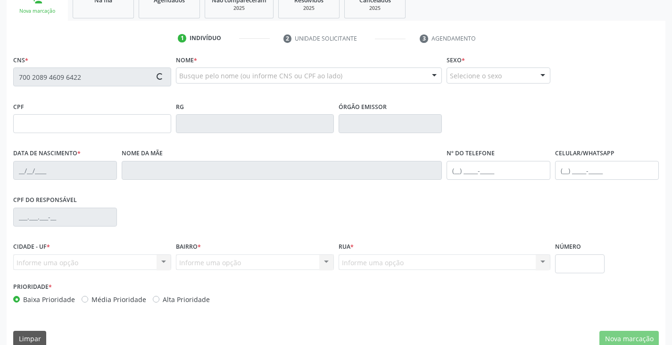
type input "[PHONE_NUMBER]"
type input "S/N"
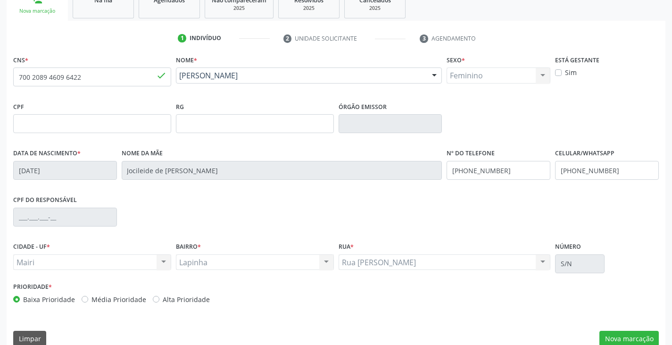
click at [168, 299] on label "Alta Prioridade" at bounding box center [186, 299] width 47 height 10
click at [159, 299] on input "Alta Prioridade" at bounding box center [156, 298] width 7 height 8
radio input "true"
click at [566, 75] on label "Sim" at bounding box center [571, 72] width 12 height 10
click at [562, 75] on input "Sim" at bounding box center [558, 71] width 7 height 8
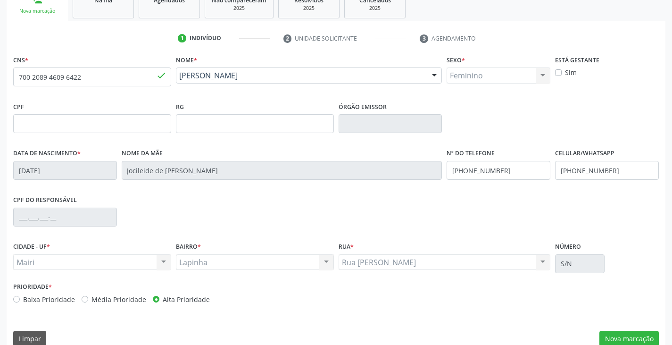
checkbox input "true"
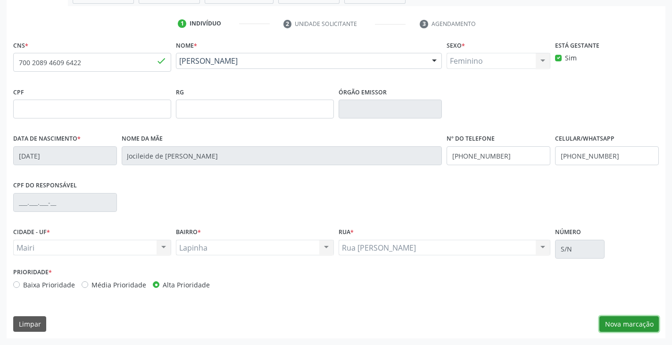
click at [631, 321] on button "Nova marcação" at bounding box center [628, 324] width 59 height 16
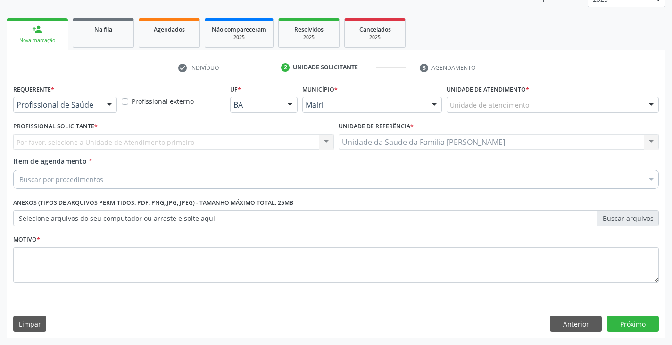
scroll to position [123, 0]
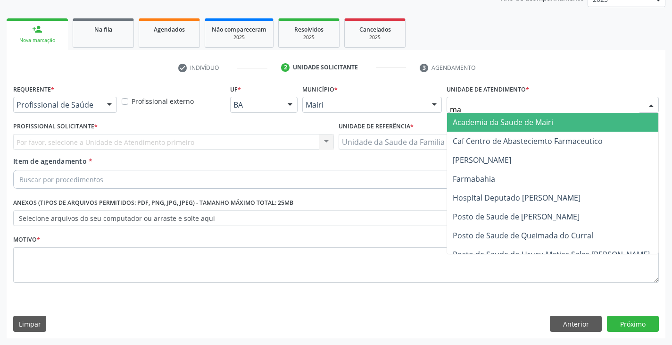
type input "mar"
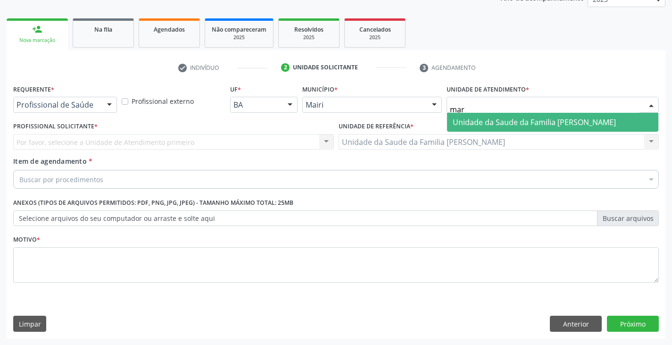
click at [499, 121] on span "Unidade da Saude da Familia [PERSON_NAME]" at bounding box center [534, 122] width 163 height 10
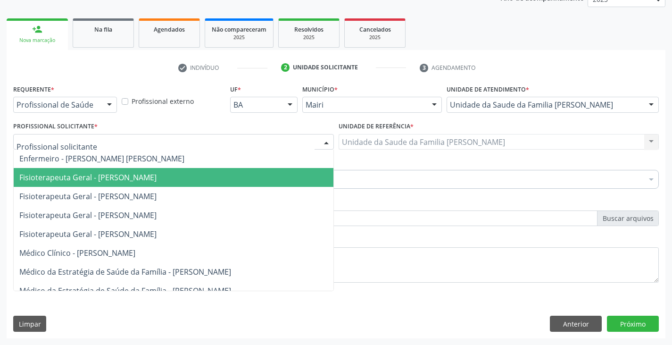
scroll to position [0, 0]
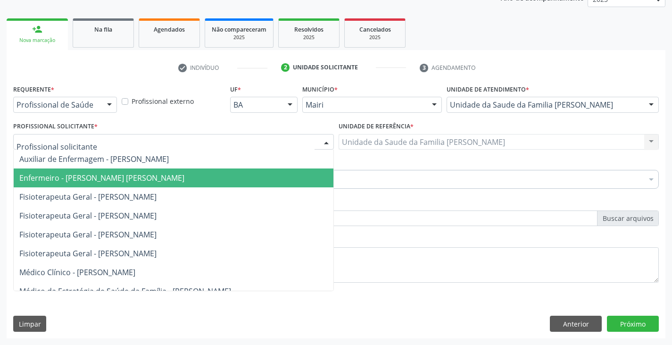
click at [122, 177] on span "Enfermeiro - [PERSON_NAME] [PERSON_NAME]" at bounding box center [101, 178] width 165 height 10
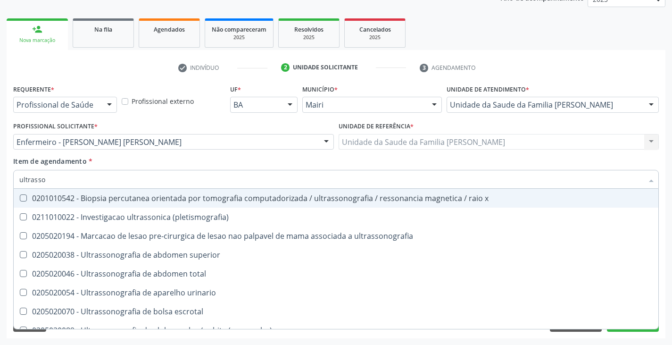
type input "ultrasson"
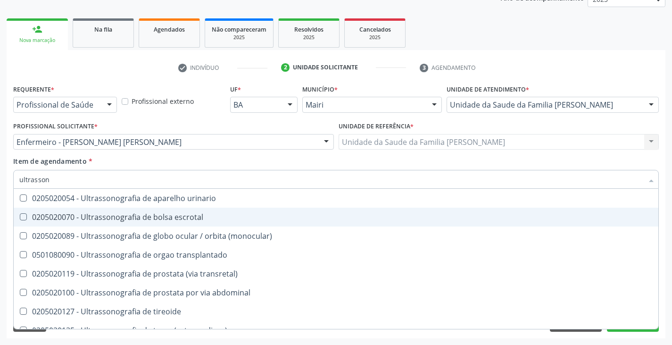
scroll to position [189, 0]
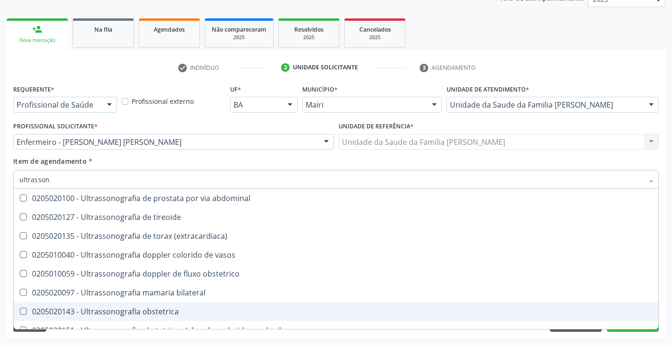
click at [125, 312] on div "0205020143 - Ultrassonografia obstetrica" at bounding box center [335, 311] width 633 height 8
checkbox obstetrica "true"
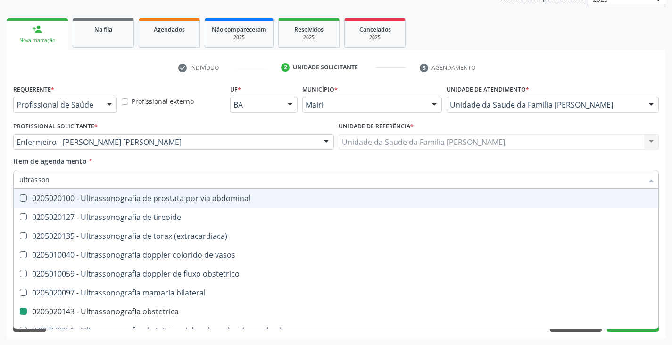
click at [175, 160] on div "Item de agendamento * ultrasson Desfazer seleção 0201010542 - Biopsia percutane…" at bounding box center [335, 171] width 645 height 30
checkbox \(pletismografia\) "true"
checkbox obstetrica "false"
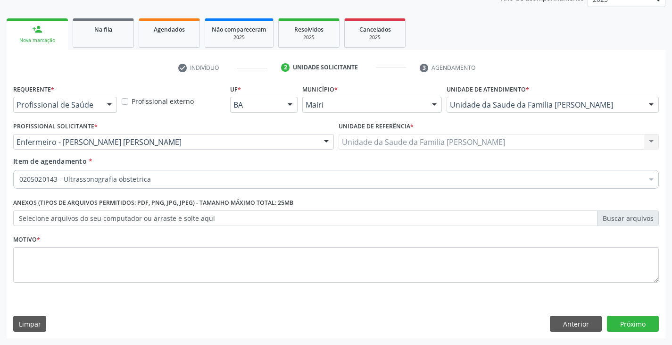
scroll to position [0, 0]
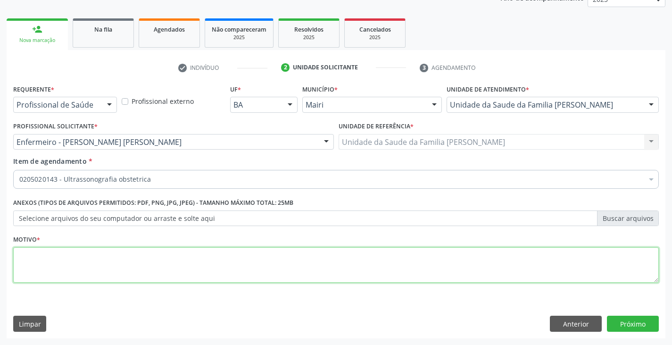
click at [59, 265] on textarea at bounding box center [335, 265] width 645 height 36
type textarea "pré [DATE]"
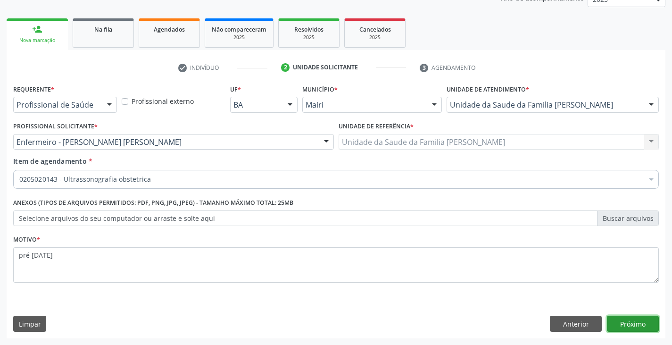
click at [641, 325] on button "Próximo" at bounding box center [633, 323] width 52 height 16
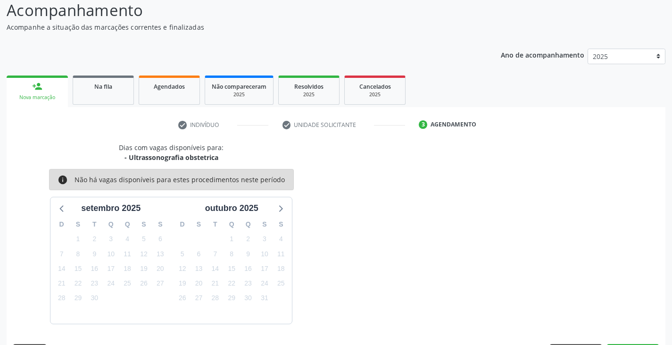
scroll to position [93, 0]
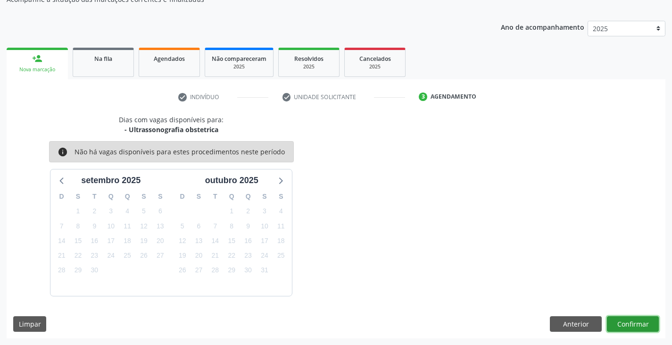
click at [633, 328] on button "Confirmar" at bounding box center [633, 324] width 52 height 16
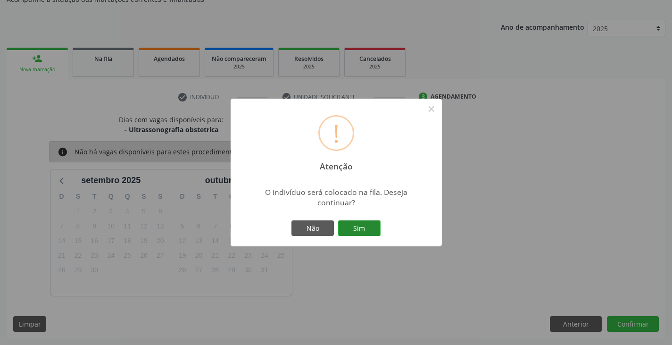
click at [370, 232] on button "Sim" at bounding box center [359, 228] width 42 height 16
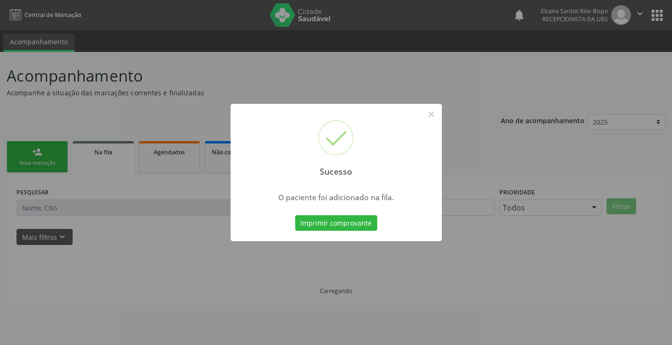
scroll to position [0, 0]
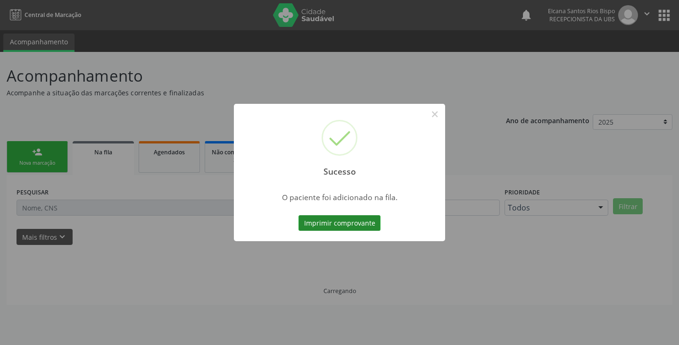
click at [369, 226] on button "Imprimir comprovante" at bounding box center [339, 223] width 82 height 16
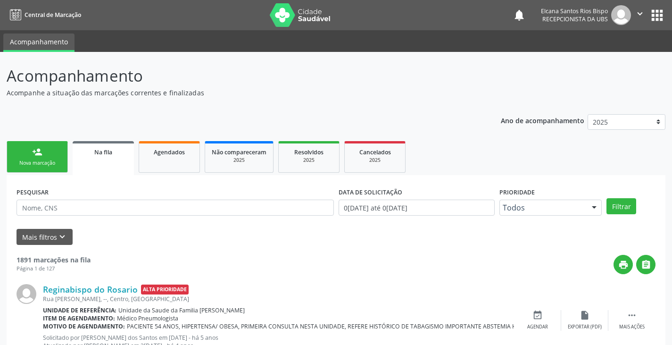
click at [17, 160] on div "Nova marcação" at bounding box center [37, 162] width 47 height 7
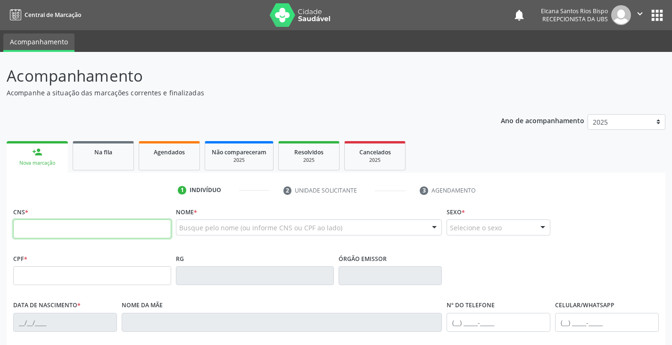
click at [61, 233] on input "text" at bounding box center [92, 228] width 158 height 19
paste input "700 2089 4609 6422"
type input "700 2089 4609 6422"
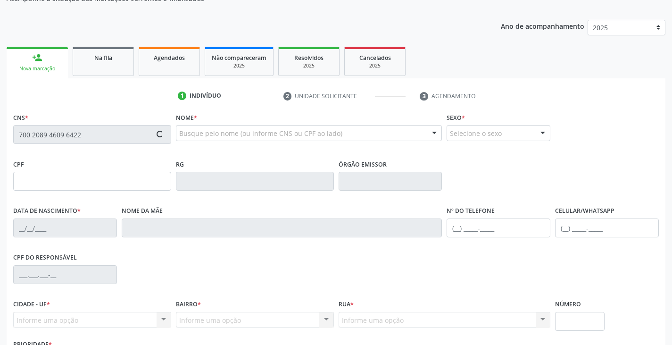
type input "[DATE]"
type input "Jocileide de [PERSON_NAME]"
type input "[PHONE_NUMBER]"
type input "S/N"
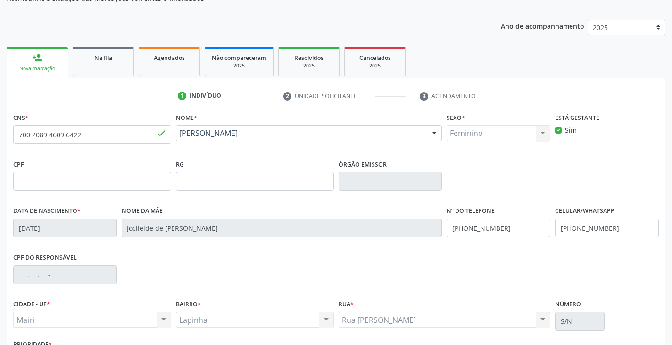
scroll to position [166, 0]
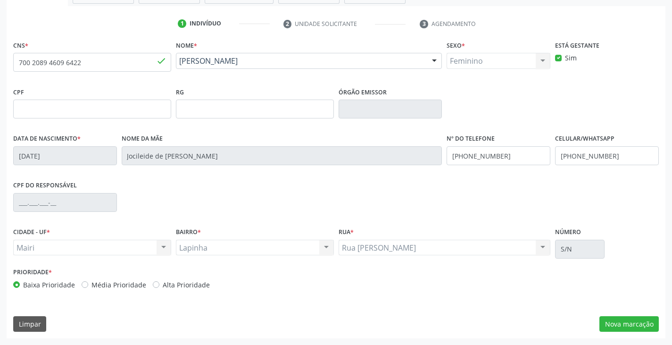
click at [195, 284] on label "Alta Prioridade" at bounding box center [186, 285] width 47 height 10
click at [159, 284] on input "Alta Prioridade" at bounding box center [156, 284] width 7 height 8
radio input "true"
click at [630, 322] on button "Nova marcação" at bounding box center [628, 324] width 59 height 16
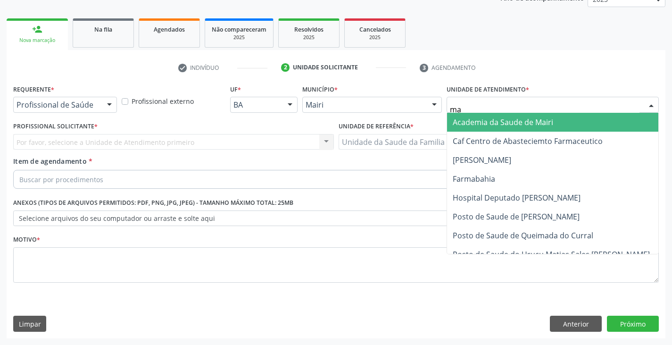
type input "mar"
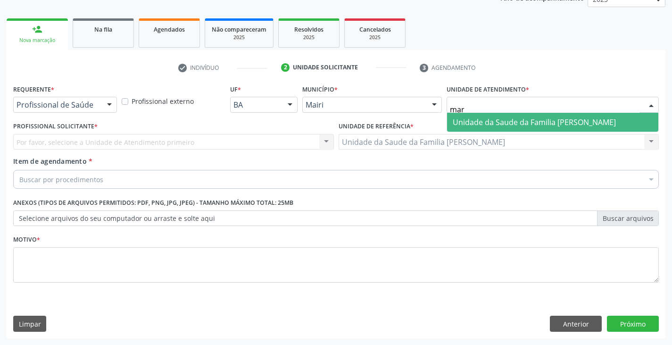
click at [521, 120] on span "Unidade da Saude da Familia [PERSON_NAME]" at bounding box center [534, 122] width 163 height 10
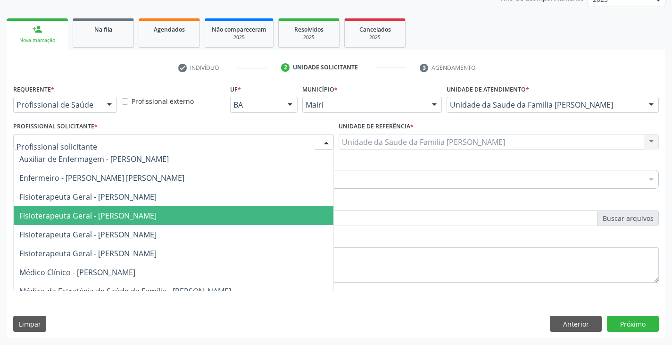
scroll to position [47, 0]
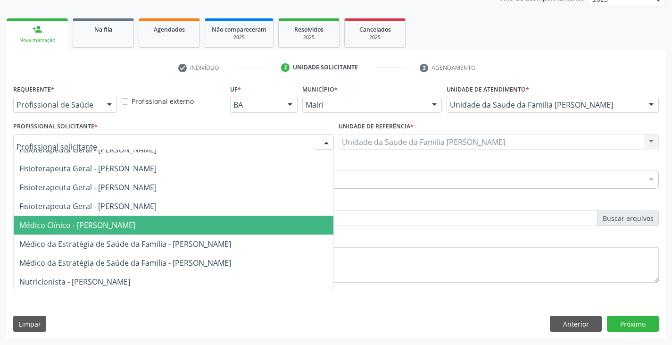
click at [71, 231] on span "Médico Clínico - [PERSON_NAME]" at bounding box center [174, 224] width 320 height 19
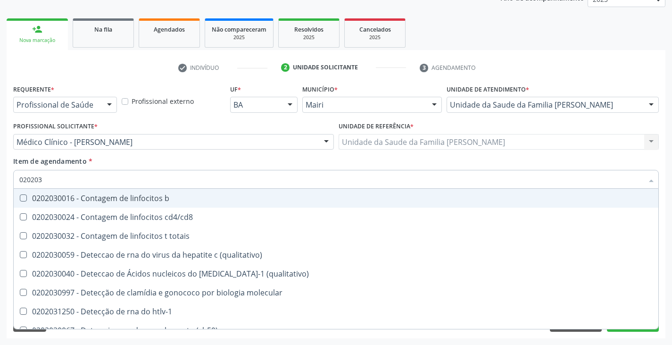
type input "0202038"
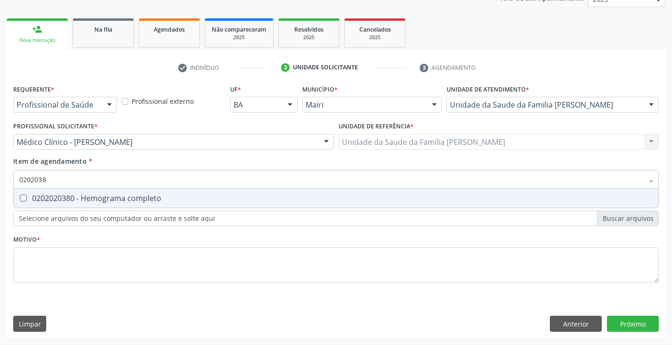
click at [58, 199] on div "0202020380 - Hemograma completo" at bounding box center [335, 198] width 633 height 8
checkbox completo "true"
type input "020203"
checkbox completo "false"
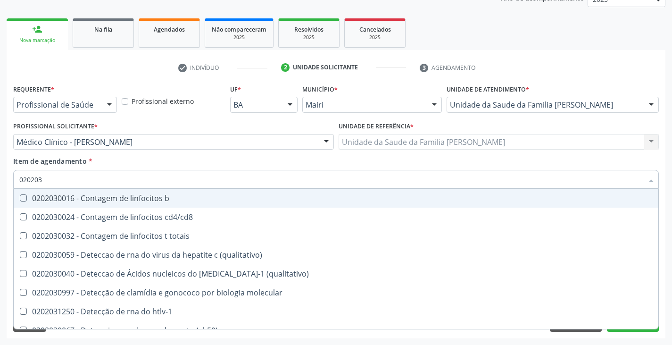
type input "02020"
checkbox completo "false"
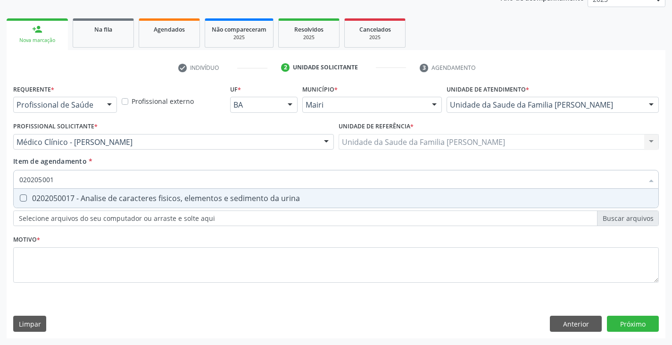
type input "0202050017"
click at [99, 194] on div "0202050017 - Analise de caracteres fisicos, elementos e sedimento da urina" at bounding box center [335, 198] width 633 height 8
checkbox urina "true"
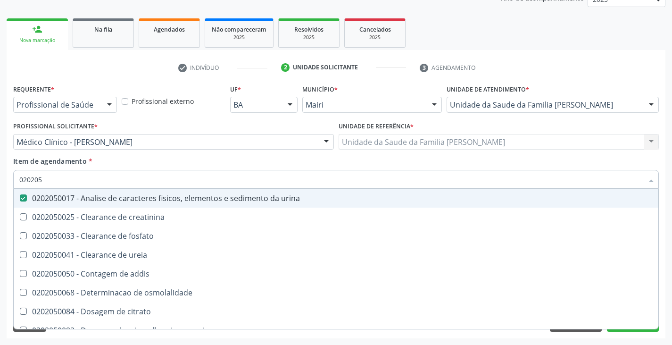
type input "02020"
checkbox urina "false"
checkbox ureia "true"
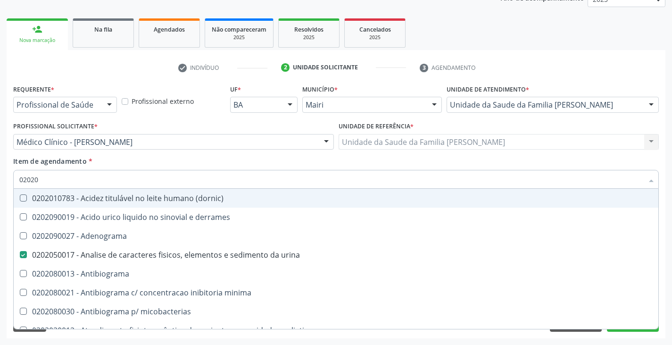
type input "020204"
checkbox urina "false"
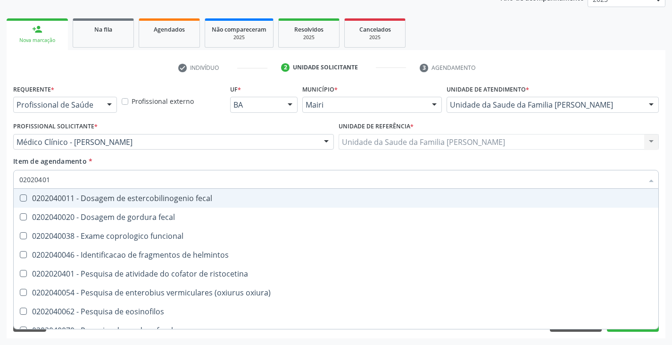
type input "020204014"
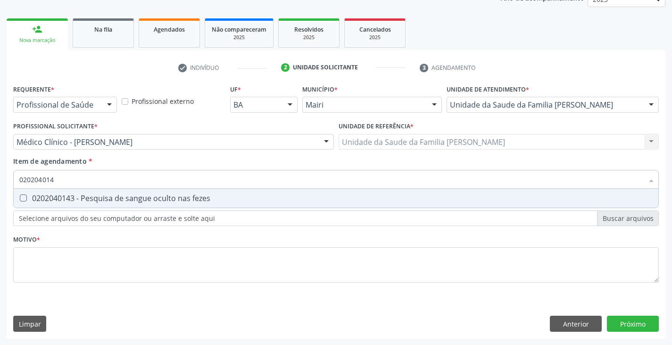
click at [99, 194] on div "0202040143 - Pesquisa de sangue oculto nas fezes" at bounding box center [335, 198] width 633 height 8
checkbox fezes "true"
type input "02020401"
checkbox fezes "false"
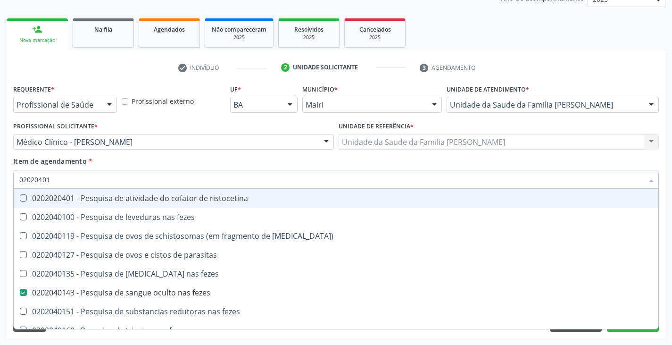
type input "0202040"
checkbox fezes "false"
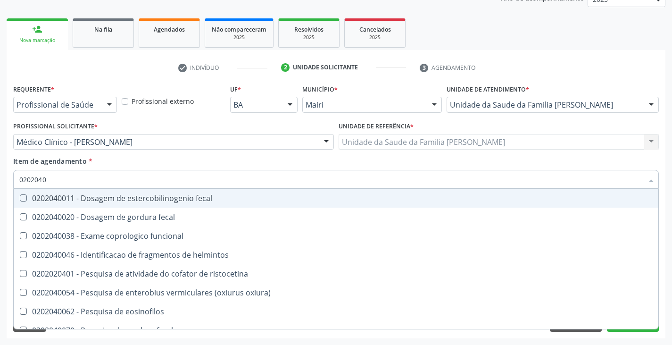
type input "020204"
checkbox fezes "false"
type input "02020"
checkbox helmintos "true"
checkbox fezes "false"
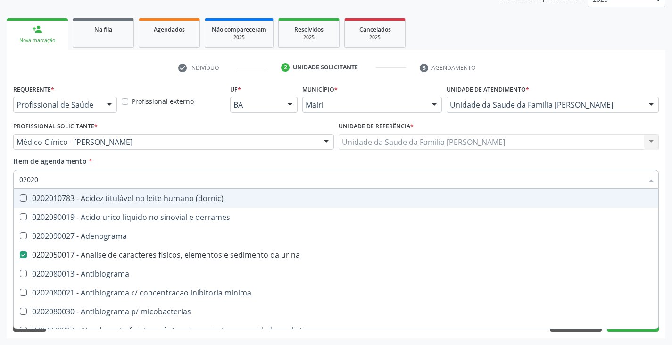
type input "020201"
checkbox urina "false"
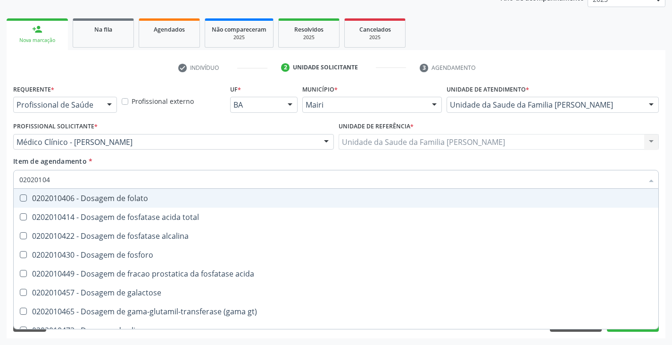
type input "020201047"
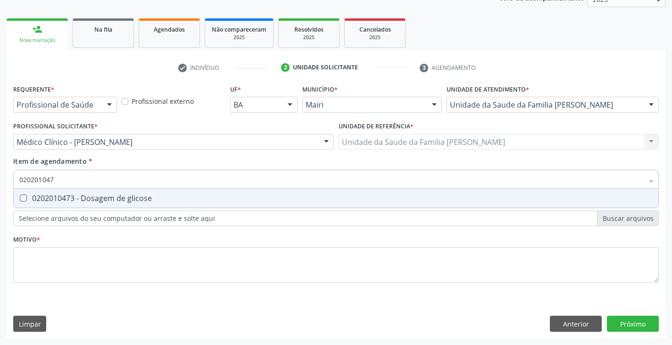
click at [99, 194] on div "0202010473 - Dosagem de glicose" at bounding box center [335, 198] width 633 height 8
checkbox glicose "true"
type input "02020104"
checkbox glicose "false"
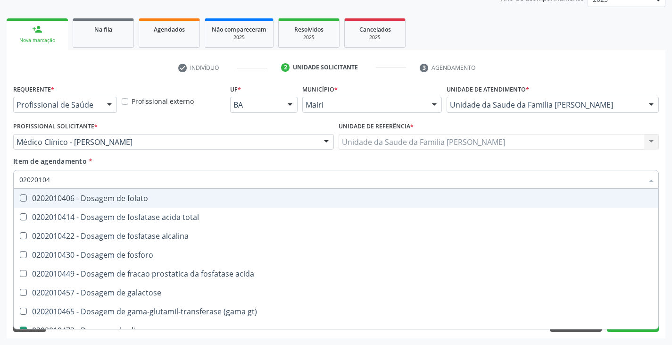
type input "0202010"
checkbox glicose "false"
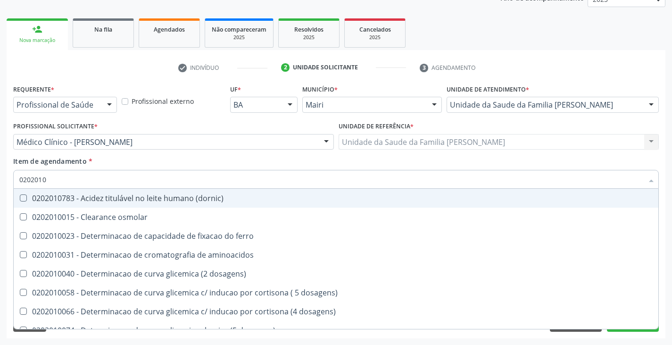
type input "020201"
checkbox glicose "false"
checkbox magnesio "true"
type input "02020"
checkbox aminoacidos "true"
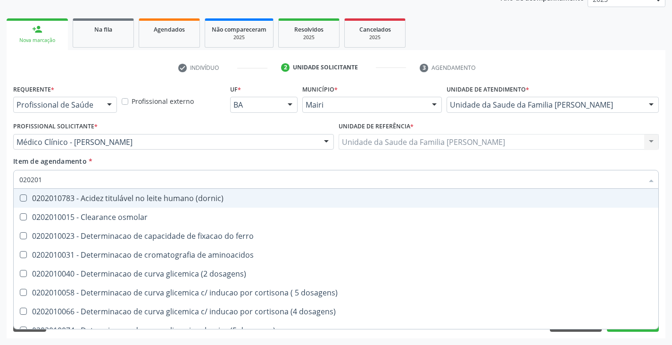
checkbox glicose "false"
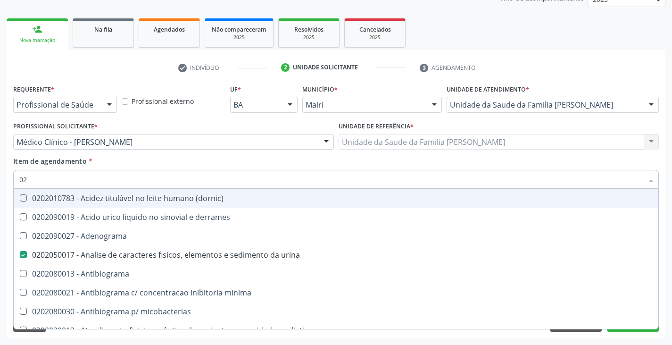
type input "0"
checkbox urina "false"
checkbox cd4\/cd8 "false"
checkbox dosagens\) "false"
checkbox v "true"
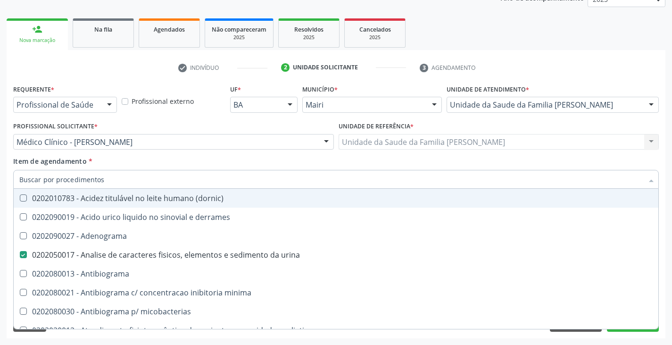
checkbox glicose "false"
checkbox \(ige\) "false"
checkbox completo "false"
checkbox \(western-blot\) "false"
checkbox fezes "false"
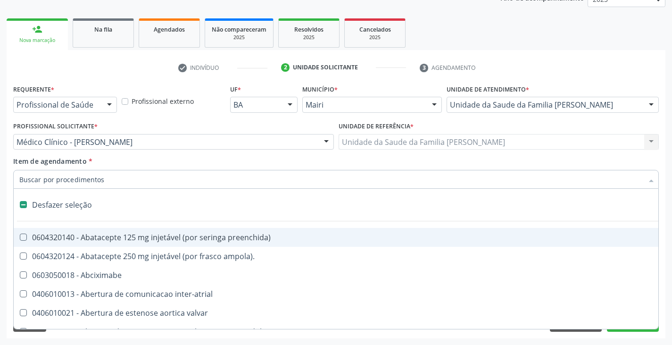
type input "f"
checkbox reabilitacao "true"
checkbox urina "false"
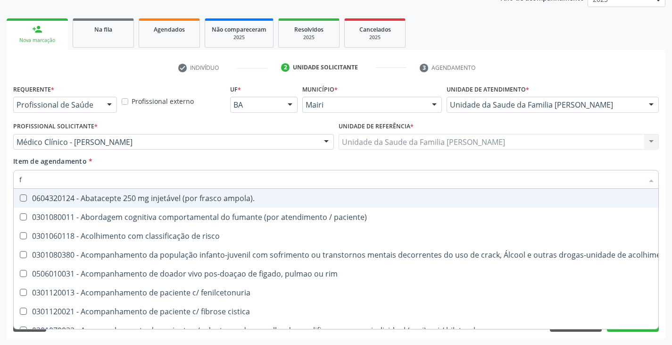
type input "fe"
checkbox urina "false"
checkbox linfócitos\) "true"
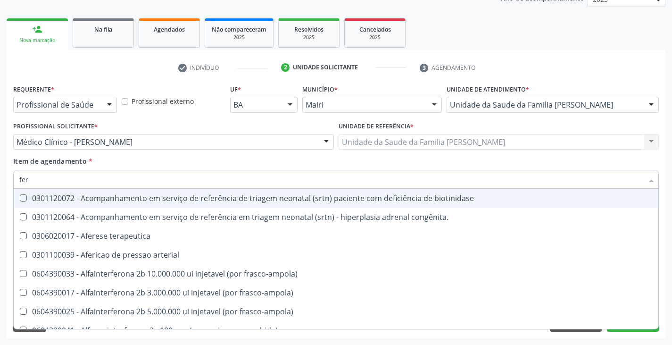
type input "ferr"
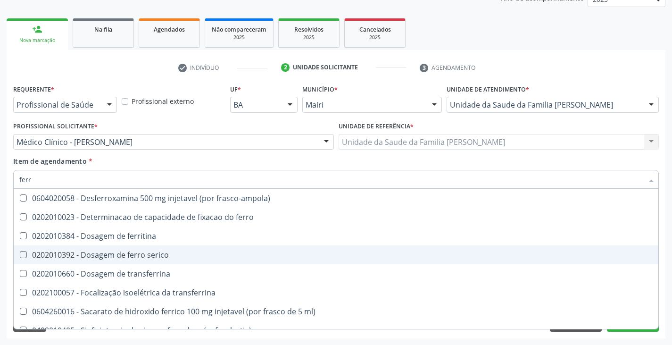
click at [140, 258] on div "0202010392 - Dosagem de ferro serico" at bounding box center [335, 255] width 633 height 8
checkbox serico "true"
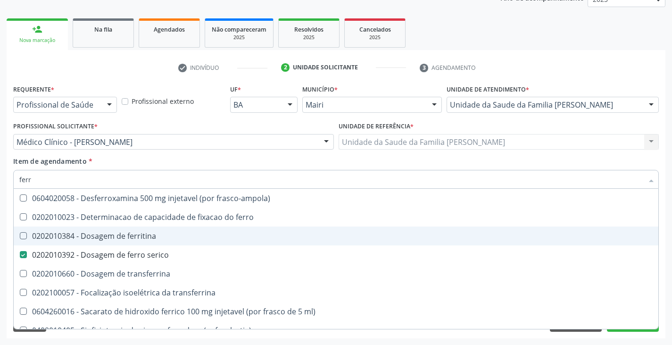
click at [143, 232] on div "0202010384 - Dosagem de ferritina" at bounding box center [335, 236] width 633 height 8
checkbox ferritina "true"
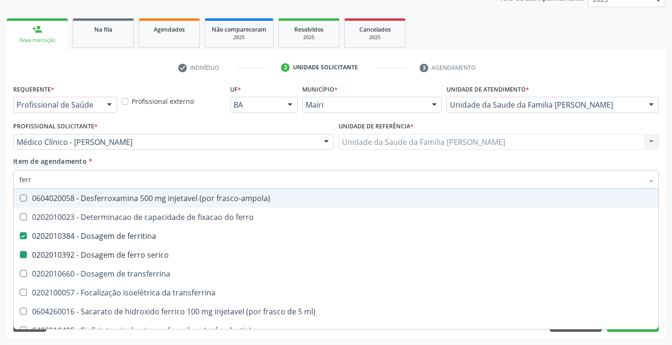
type input "fer"
checkbox ferritina "false"
checkbox serico "false"
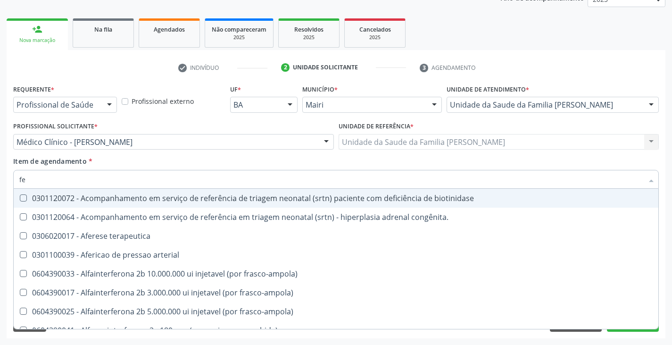
type input "f"
checkbox ferritina "false"
checkbox serico "false"
checkbox \(todos\) "false"
checkbox interferencia "false"
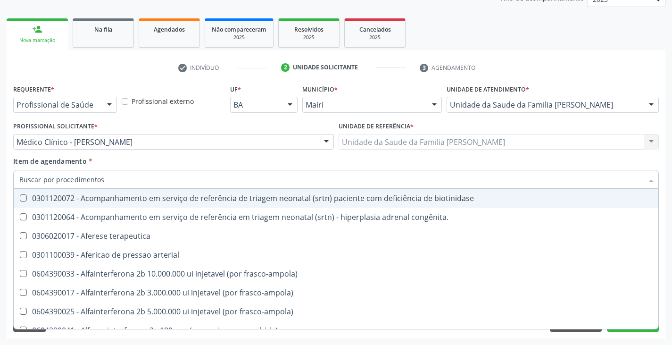
checkbox inferior "false"
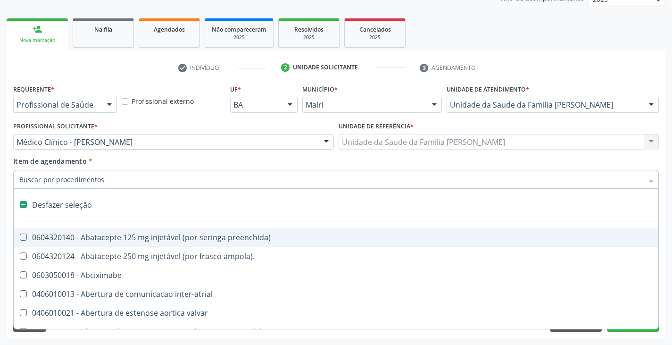
type input "v"
checkbox urina "false"
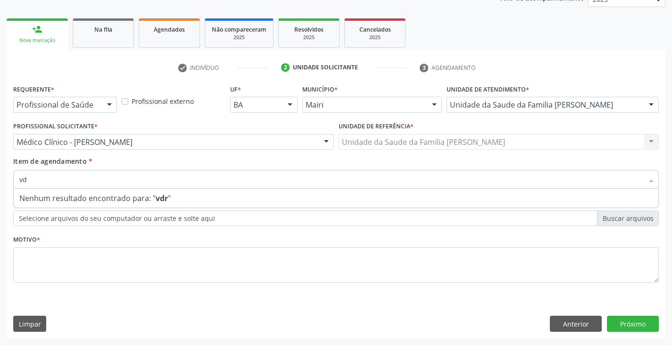
type input "v"
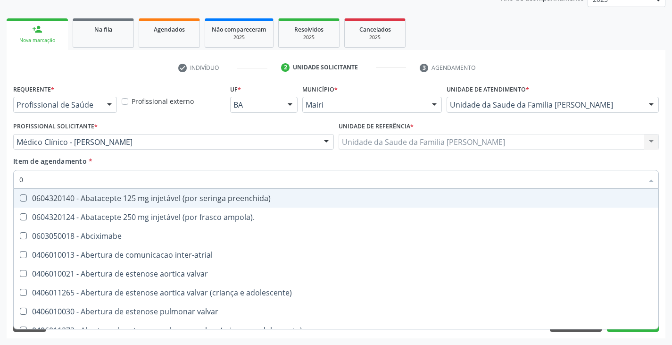
type input "02"
checkbox biotinidase "true"
checkbox urina "false"
checkbox indireta "true"
checkbox Cistoenteroplastia "true"
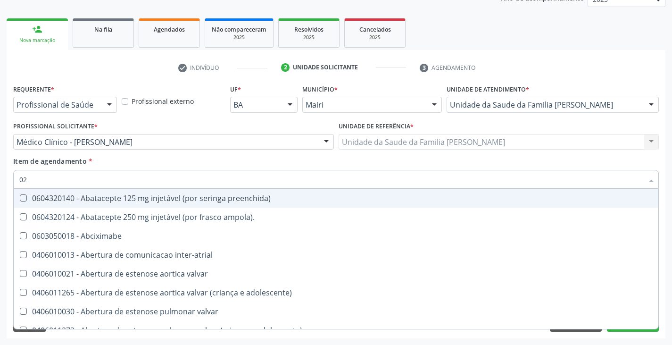
checkbox osmolar "true"
type input "020"
checkbox congenito "true"
checkbox biotinidase "false"
checkbox sanitária "true"
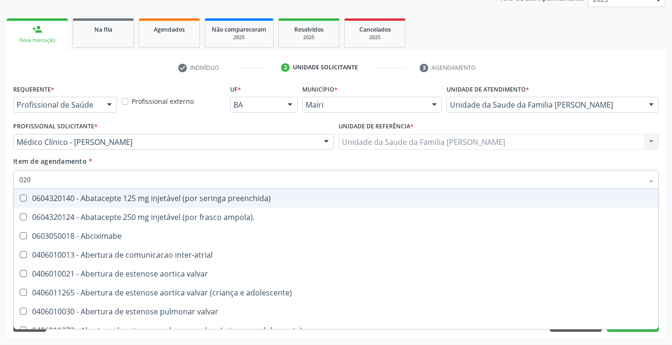
checkbox hospitais "true"
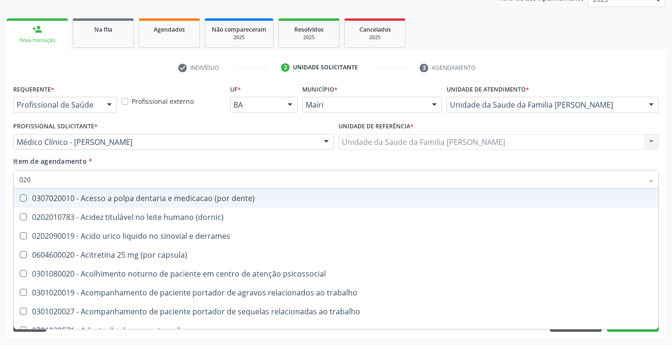
type input "0202"
checkbox capsula\) "true"
checkbox urina "false"
checkbox central "true"
checkbox unilateral "true"
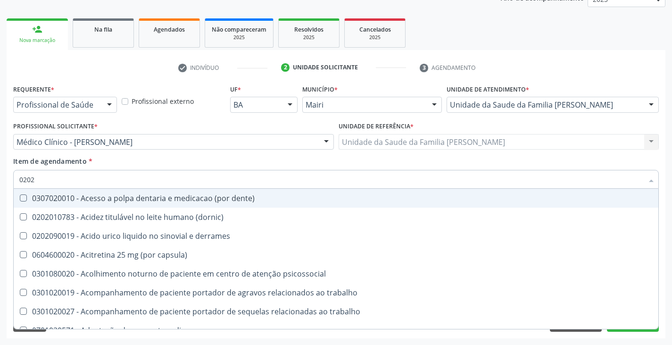
checkbox laser "true"
checkbox revisao "true"
checkbox 5-nucleotidase "true"
checkbox ferritina "false"
checkbox serico "false"
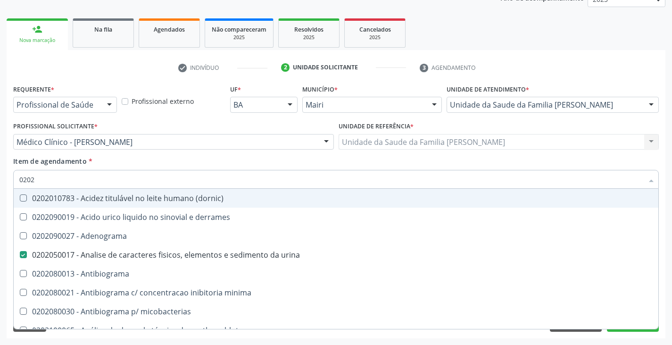
type input "02020"
checkbox estrona "true"
checkbox etossuximida "true"
checkbox fenitoina "true"
checkbox ferritina "false"
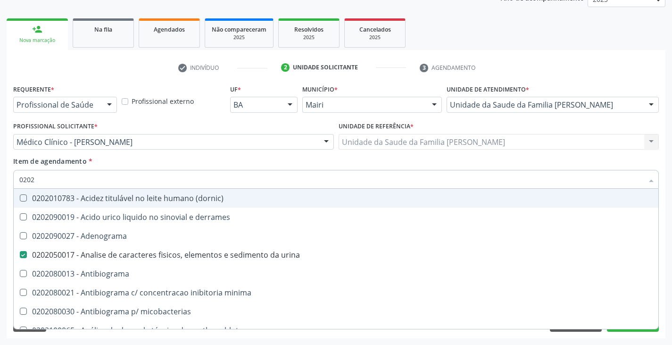
checkbox serico "false"
checkbox glicose "false"
checkbox acilcarnitinas "true"
checkbox completo "false"
checkbox rubeola "true"
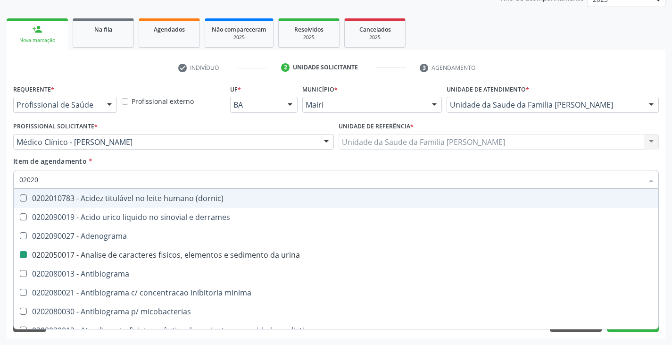
type input "020203"
checkbox urina "false"
checkbox molecular "true"
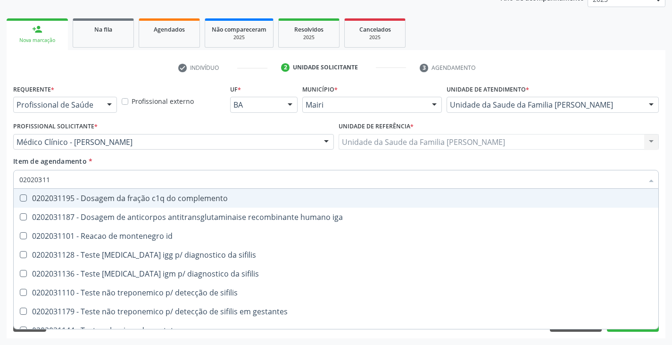
type input "020203112"
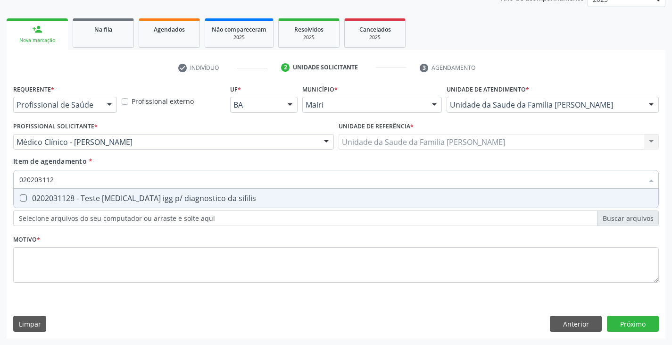
click at [131, 201] on div "0202031128 - Teste [MEDICAL_DATA] igg p/ diagnostico da sifilis" at bounding box center [335, 198] width 633 height 8
checkbox sifilis "true"
type input "02020311"
checkbox sifilis "false"
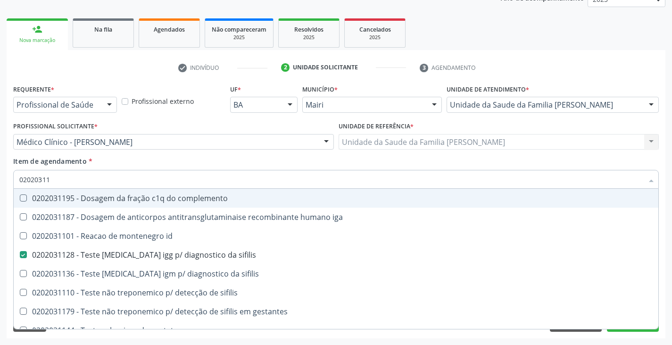
type input "020203113"
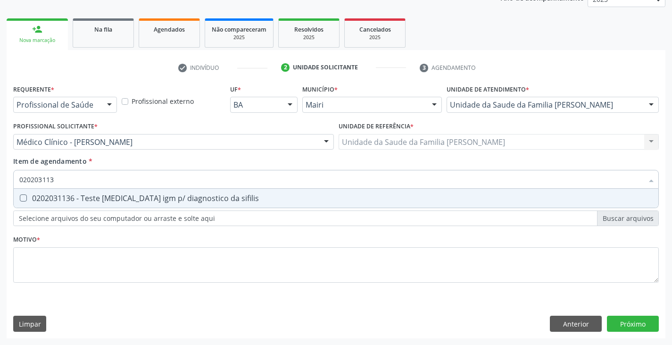
click at [131, 201] on div "0202031136 - Teste [MEDICAL_DATA] igm p/ diagnostico da sifilis" at bounding box center [335, 198] width 633 height 8
checkbox sifilis "true"
type input "02020311"
checkbox sifilis "false"
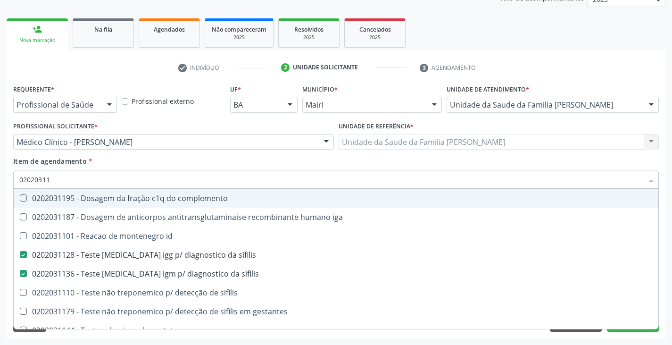
type input "0202031"
checkbox sifilis "false"
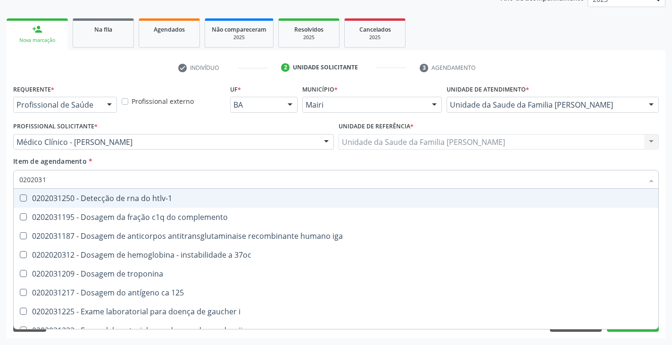
type input "020203"
checkbox sifilis "false"
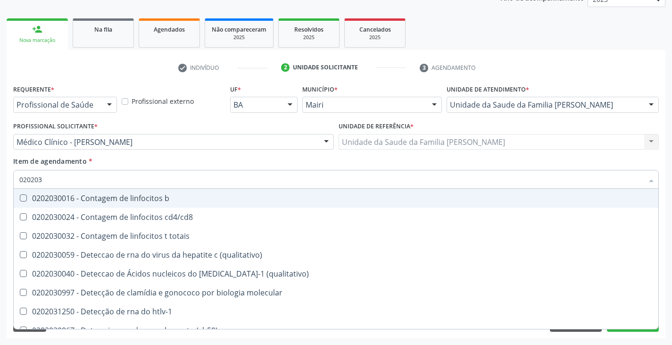
type input "02020"
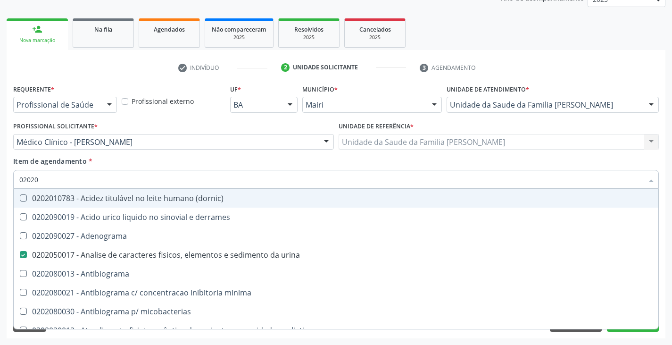
checkbox urina "true"
checkbox molecular "false"
checkbox c3 "false"
checkbox c4 "false"
type input "0202"
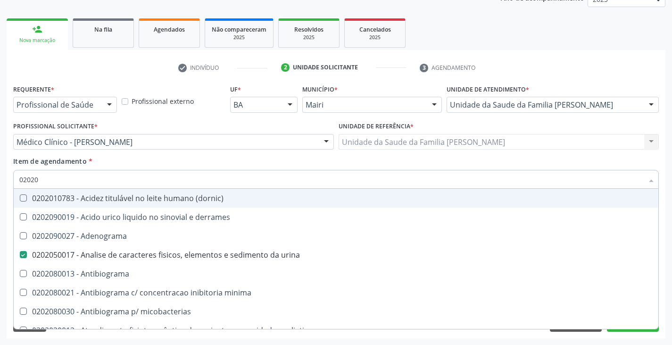
checkbox ferritina "false"
checkbox serico "false"
checkbox glicose "false"
checkbox desidrogenase "true"
checkbox tiroxina "true"
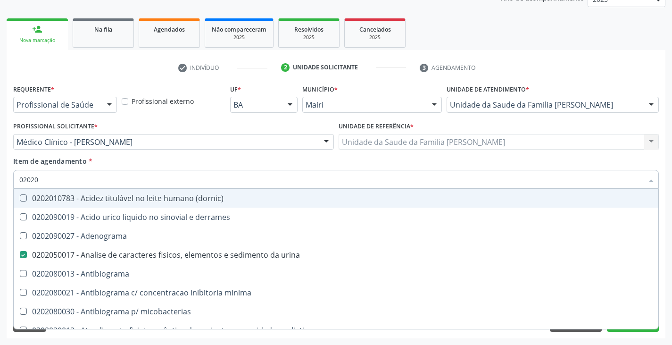
checkbox \(ige\) "true"
checkbox completo "false"
checkbox \(western-blot\) "true"
checkbox fezes "false"
checkbox sifilis "false"
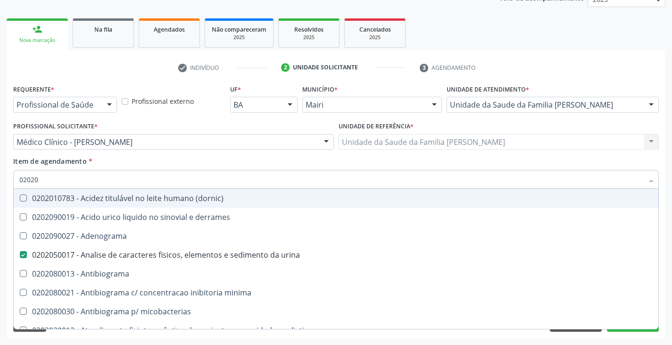
checkbox sifilis "false"
type input "02021"
checkbox urina "false"
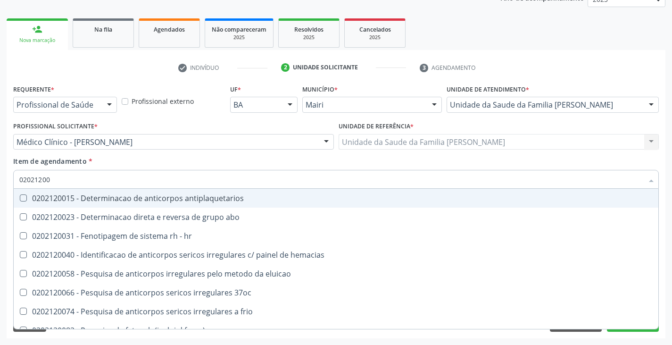
type input "020212008"
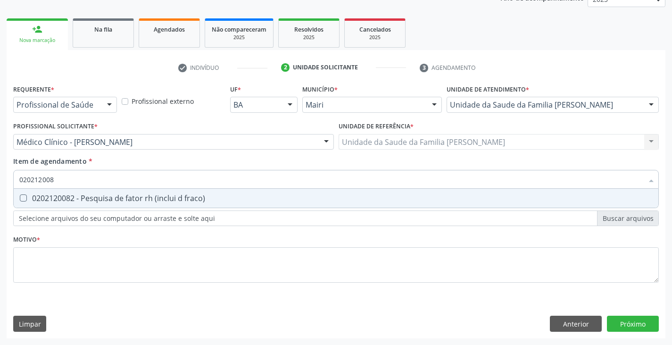
click at [131, 200] on div "0202120082 - Pesquisa de fator rh (inclui d fraco)" at bounding box center [335, 198] width 633 height 8
checkbox fraco\) "true"
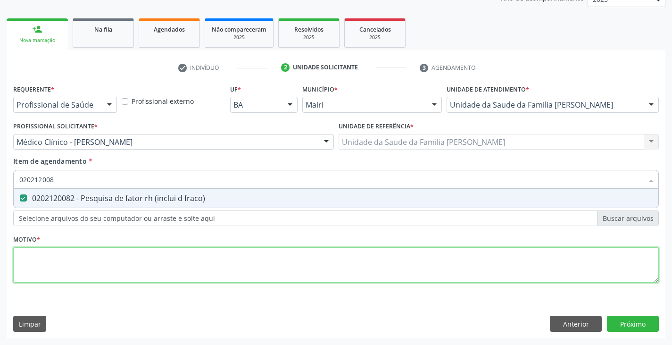
click at [60, 268] on div "Requerente * Profissional de Saúde Profissional de Saúde Paciente Nenhum result…" at bounding box center [335, 189] width 645 height 214
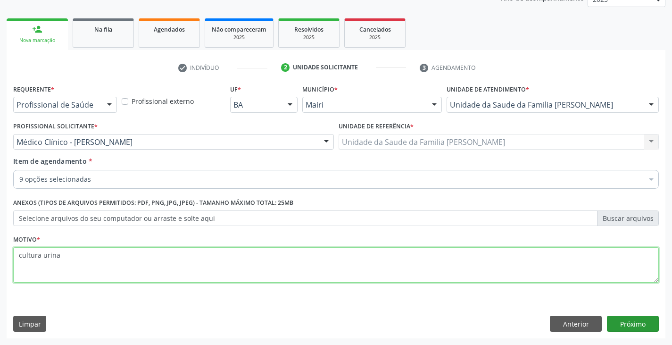
type textarea "cultura urina"
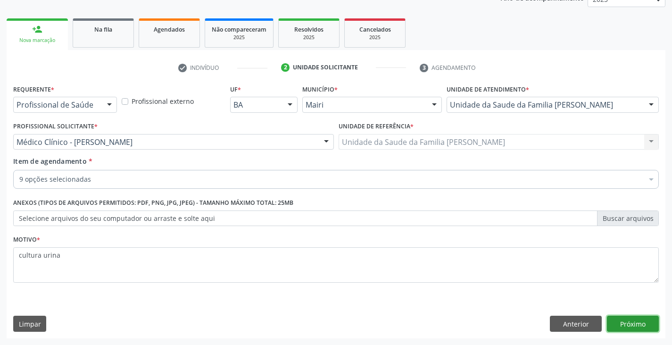
click at [645, 327] on button "Próximo" at bounding box center [633, 323] width 52 height 16
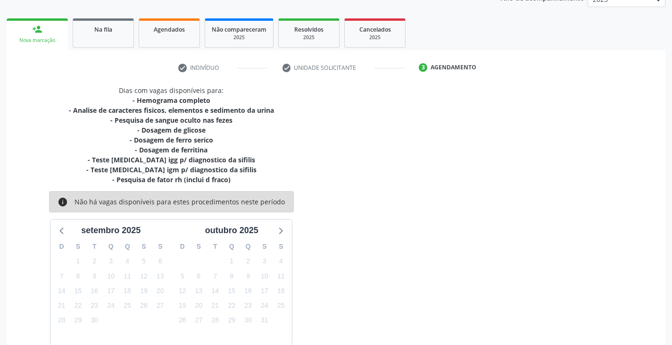
scroll to position [173, 0]
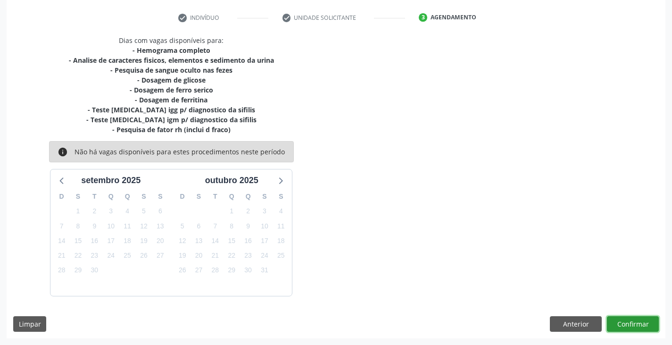
click at [648, 321] on button "Confirmar" at bounding box center [633, 324] width 52 height 16
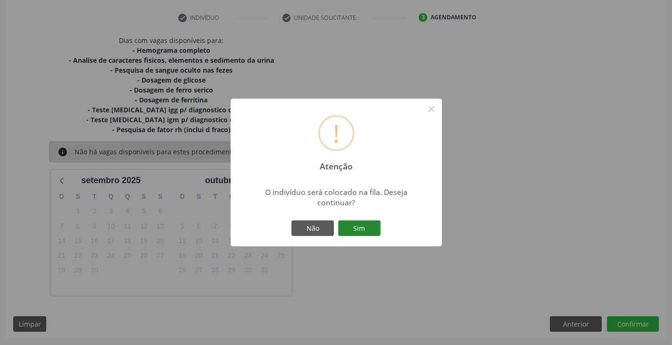
click at [369, 226] on button "Sim" at bounding box center [359, 228] width 42 height 16
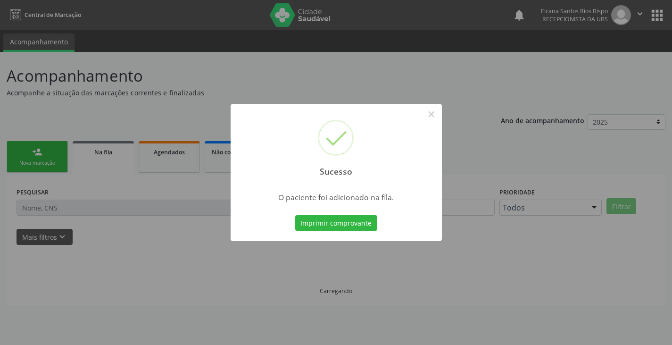
scroll to position [0, 0]
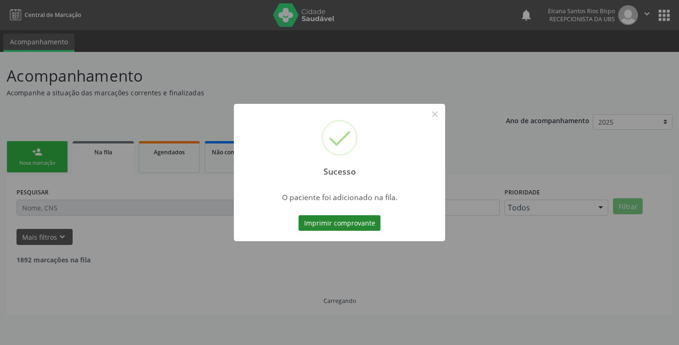
click at [361, 223] on button "Imprimir comprovante" at bounding box center [339, 223] width 82 height 16
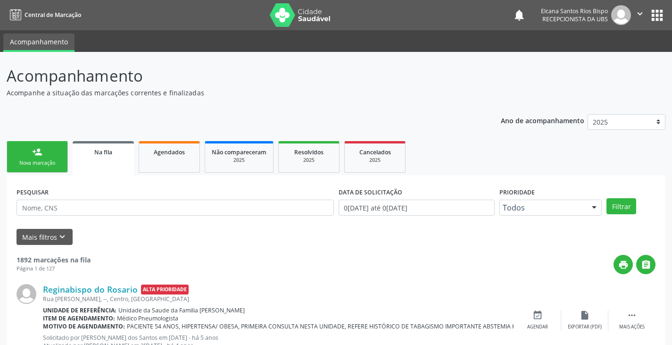
click at [41, 157] on link "person_add Nova marcação" at bounding box center [37, 157] width 61 height 32
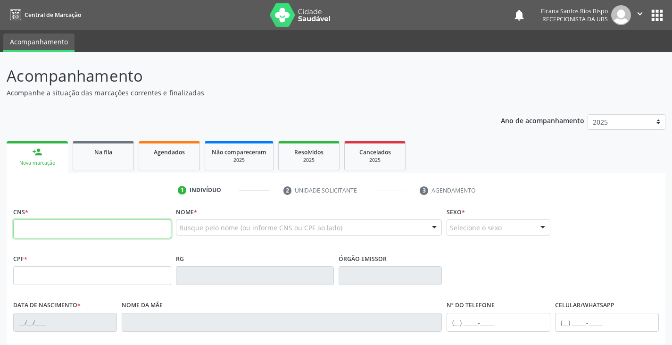
click at [53, 226] on input "text" at bounding box center [92, 228] width 158 height 19
paste input "700 2089 4609 6422"
type input "700 2089 4609 6422"
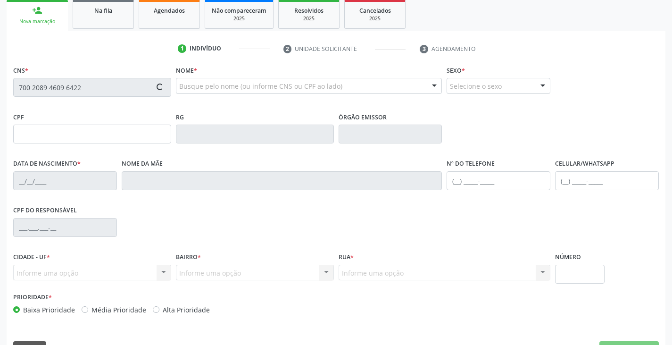
scroll to position [166, 0]
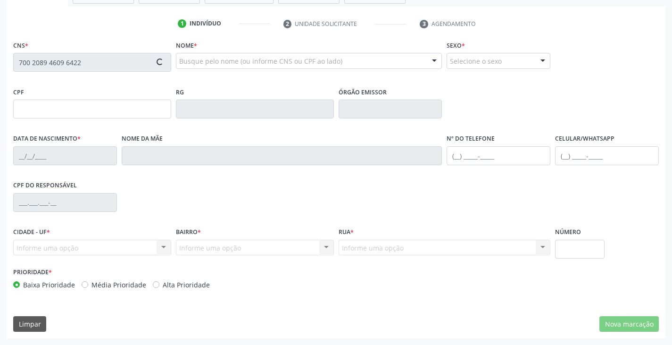
type input "[DATE]"
type input "Jocileide de [PERSON_NAME]"
type input "[PHONE_NUMBER]"
type input "S/N"
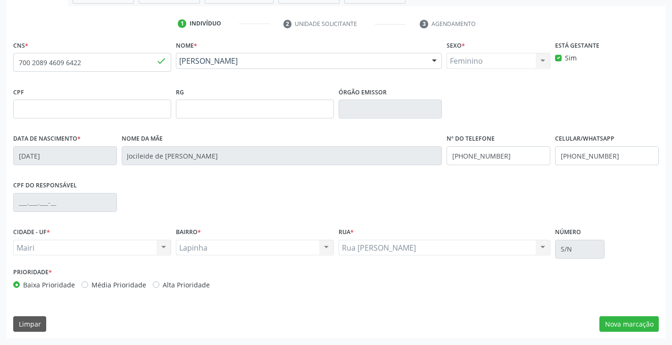
click at [197, 280] on label "Alta Prioridade" at bounding box center [186, 285] width 47 height 10
click at [159, 280] on input "Alta Prioridade" at bounding box center [156, 284] width 7 height 8
radio input "true"
click at [605, 323] on button "Nova marcação" at bounding box center [628, 324] width 59 height 16
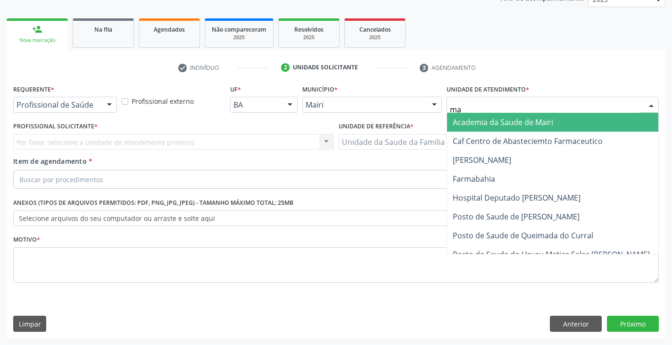
type input "mar"
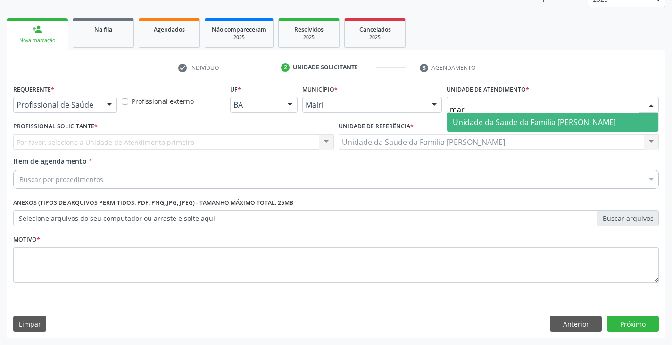
click at [507, 124] on span "Unidade da Saude da Familia [PERSON_NAME]" at bounding box center [534, 122] width 163 height 10
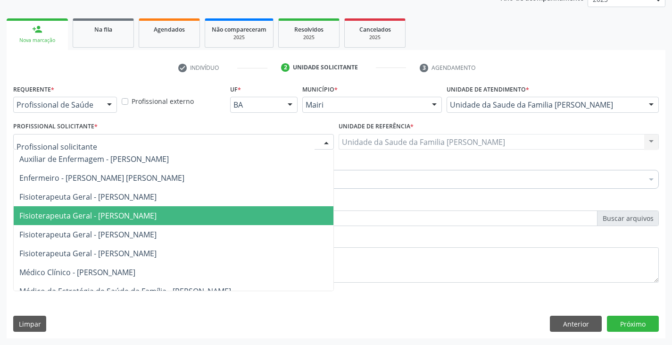
scroll to position [47, 0]
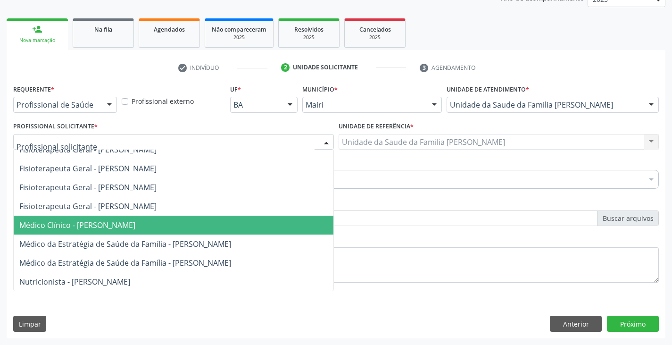
click at [62, 219] on span "Médico Clínico - [PERSON_NAME]" at bounding box center [174, 224] width 320 height 19
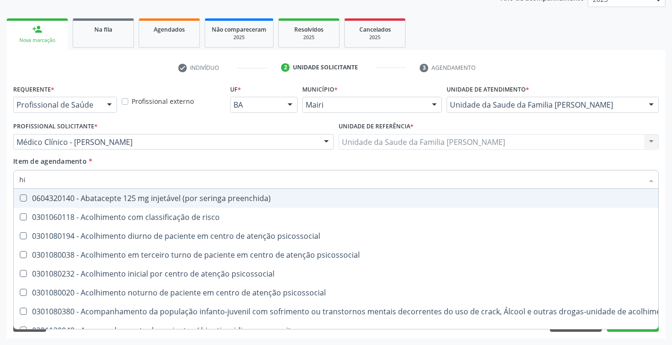
type input "[MEDICAL_DATA]"
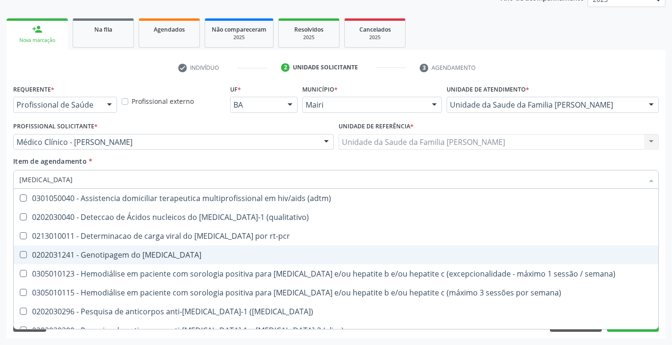
scroll to position [94, 0]
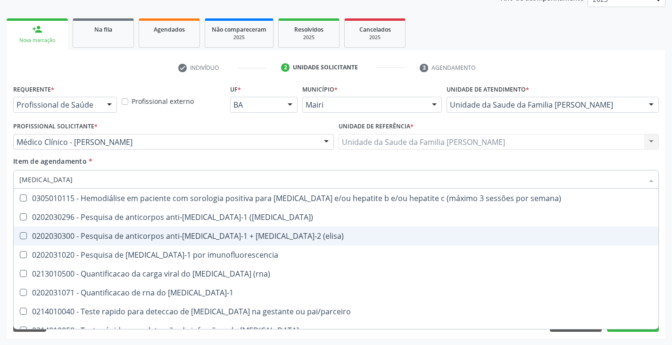
click at [104, 235] on div "0202030300 - Pesquisa de anticorpos anti-[MEDICAL_DATA]-1 + [MEDICAL_DATA]-2 (e…" at bounding box center [335, 236] width 633 height 8
checkbox \(elisa\) "true"
type input "hi"
checkbox \(elisa\) "false"
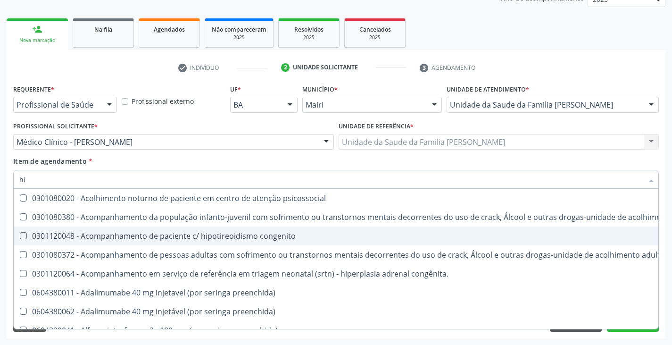
type input "h"
checkbox \(elisa\) "false"
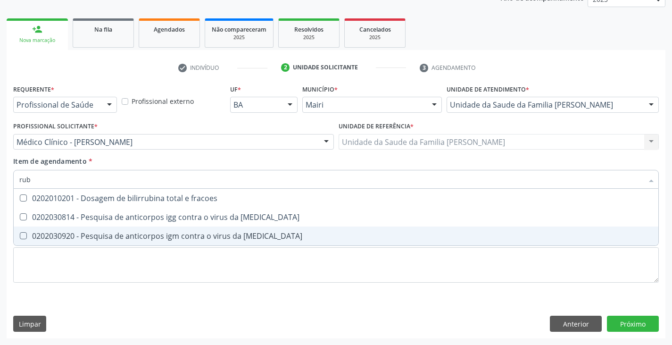
scroll to position [0, 0]
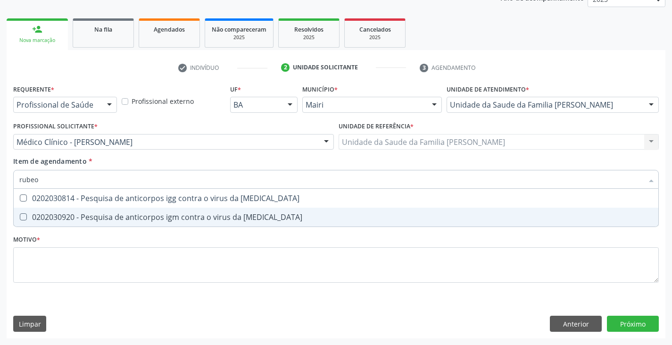
type input "rubeol"
click at [120, 221] on div "0202030920 - Pesquisa de anticorpos igm contra o virus da [MEDICAL_DATA]" at bounding box center [335, 217] width 633 height 8
checkbox rubeola "true"
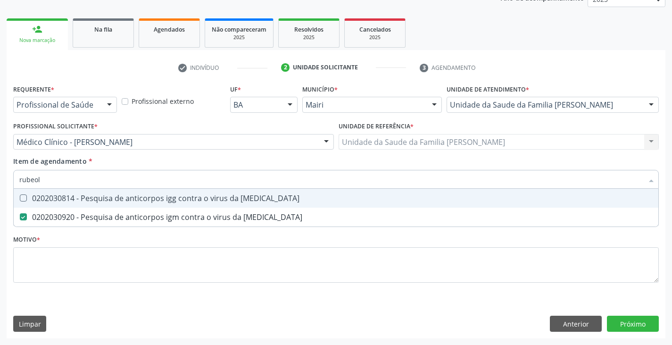
click at [125, 202] on div "0202030814 - Pesquisa de anticorpos igg contra o virus da [MEDICAL_DATA]" at bounding box center [335, 198] width 633 height 8
checkbox rubeola "true"
type input "rub"
checkbox rubeola "false"
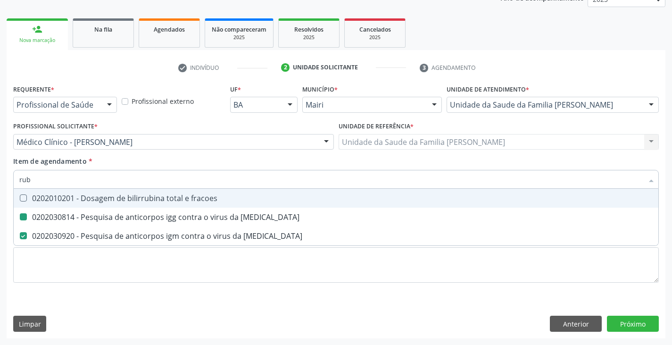
type input "ru"
checkbox rubeola "false"
type input "r"
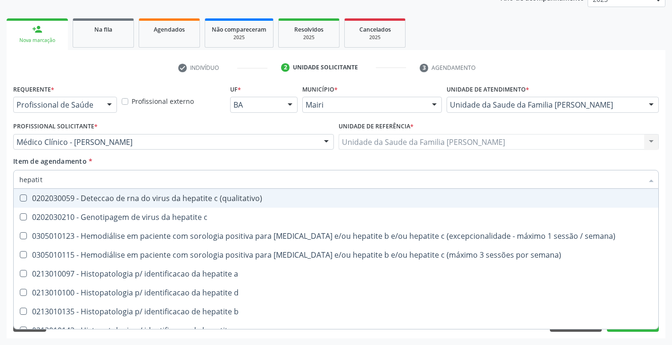
type input "hepatite"
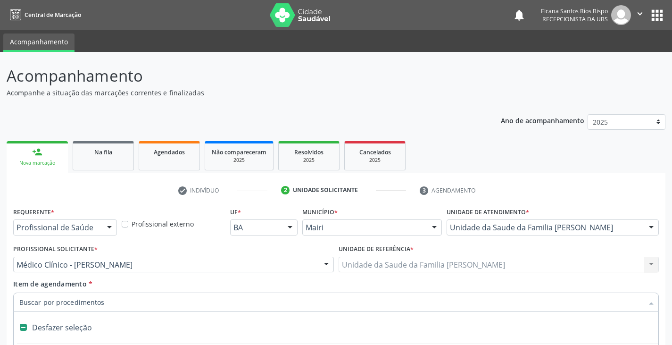
scroll to position [123, 0]
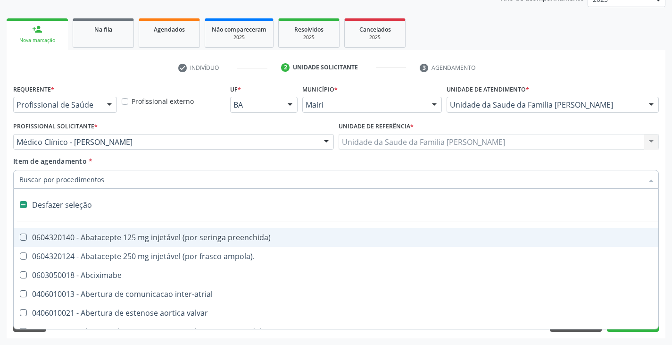
type input "h"
checkbox link "true"
checkbox sistemicas "true"
checkbox esqueléticas "true"
checkbox prostata "true"
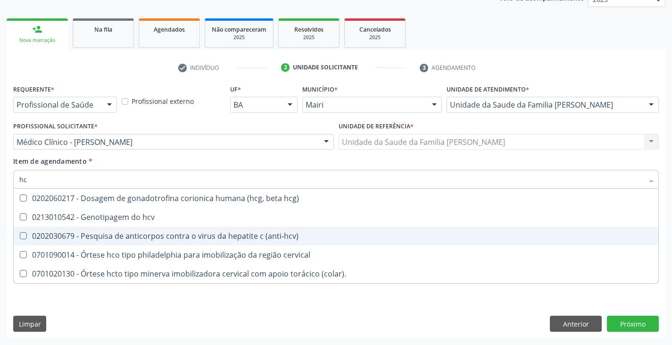
type input "hcv"
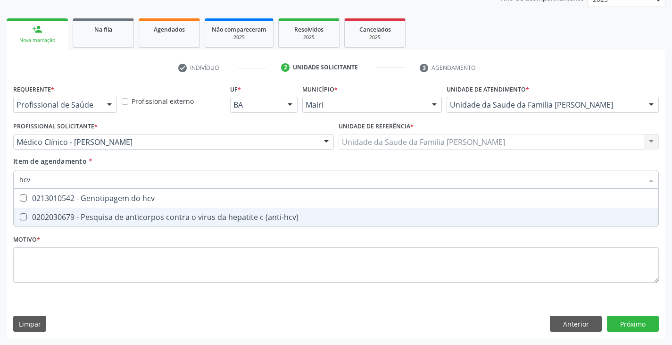
click at [150, 215] on div "0202030679 - Pesquisa de anticorpos contra o virus da hepatite c (anti-hcv)" at bounding box center [335, 217] width 633 height 8
checkbox \(anti-hcv\) "true"
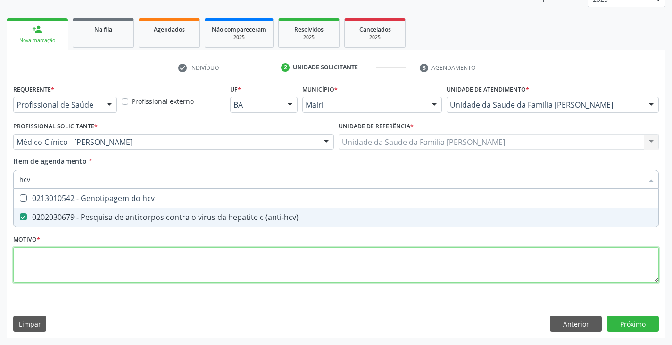
click at [108, 273] on div "Requerente * Profissional de Saúde Profissional de Saúde Paciente Nenhum result…" at bounding box center [335, 189] width 645 height 214
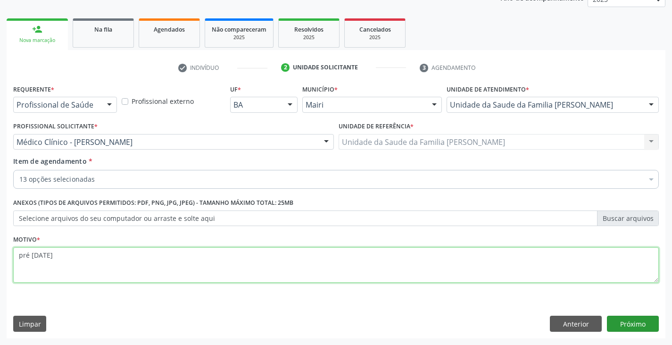
type textarea "pré [DATE]"
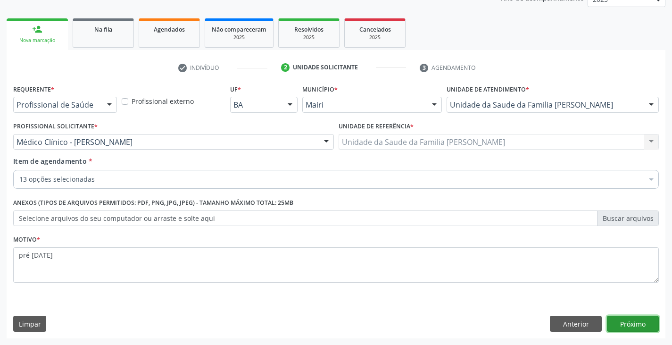
click at [648, 330] on button "Próximo" at bounding box center [633, 323] width 52 height 16
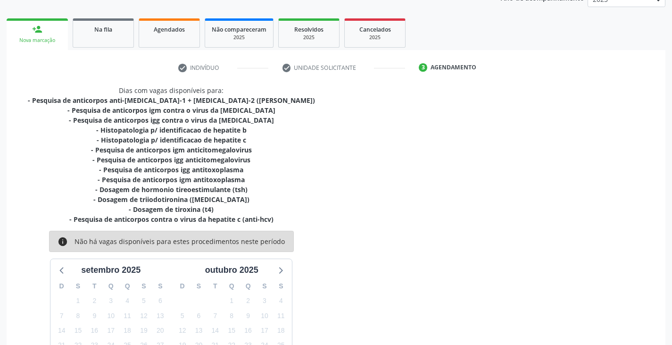
scroll to position [212, 0]
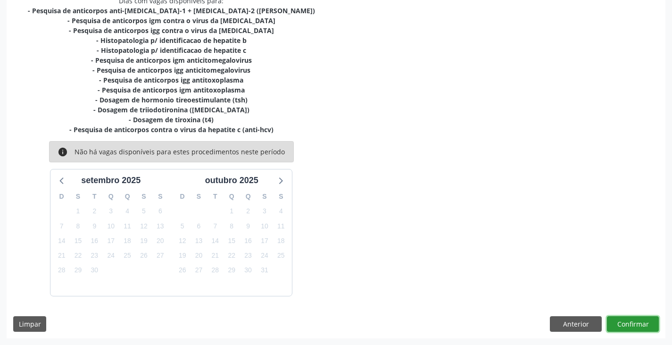
click at [646, 324] on button "Confirmar" at bounding box center [633, 324] width 52 height 16
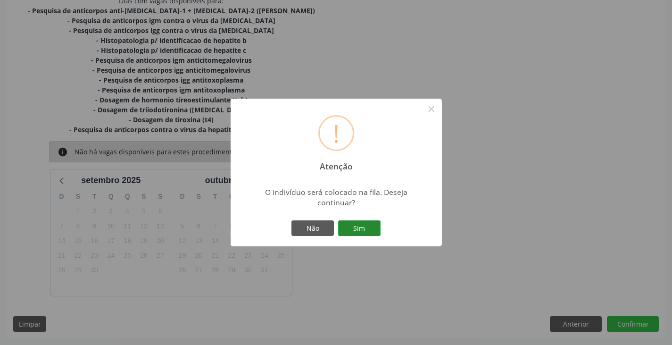
click at [353, 223] on button "Sim" at bounding box center [359, 228] width 42 height 16
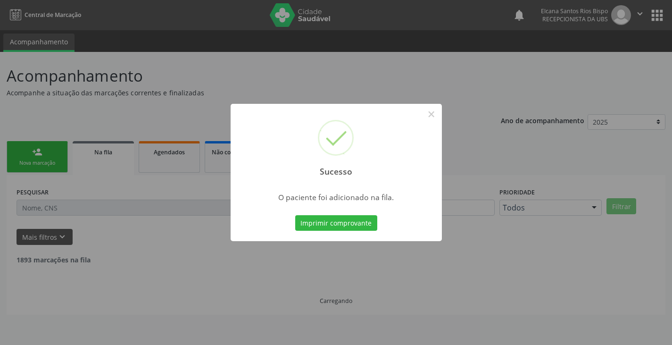
scroll to position [0, 0]
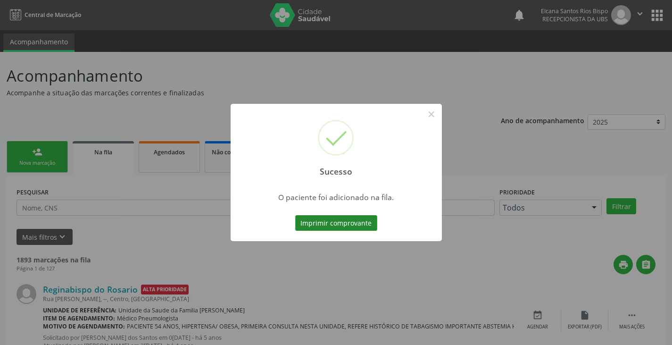
click at [349, 216] on button "Imprimir comprovante" at bounding box center [336, 223] width 82 height 16
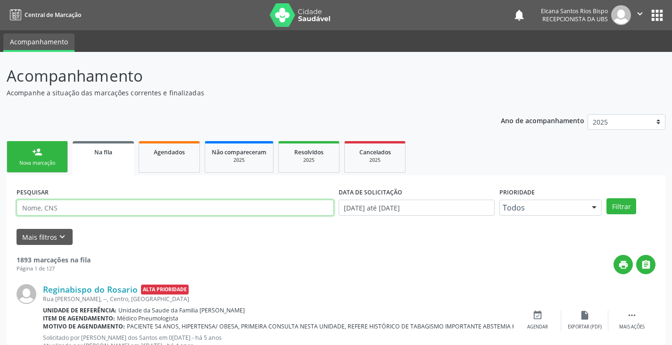
click at [96, 210] on input "text" at bounding box center [175, 207] width 317 height 16
paste input "700208946096422"
type input "700208946096422"
click at [606, 198] on button "Filtrar" at bounding box center [621, 206] width 30 height 16
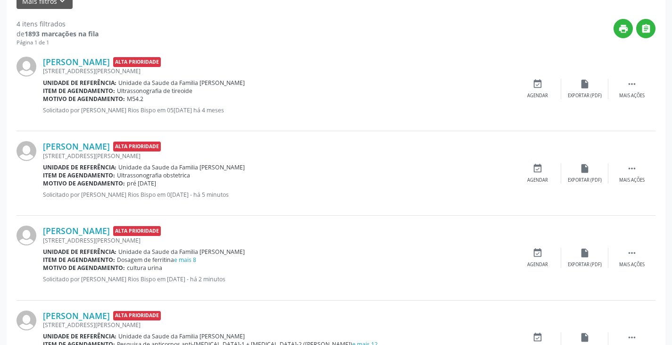
scroll to position [292, 0]
